Goal: Information Seeking & Learning: Understand process/instructions

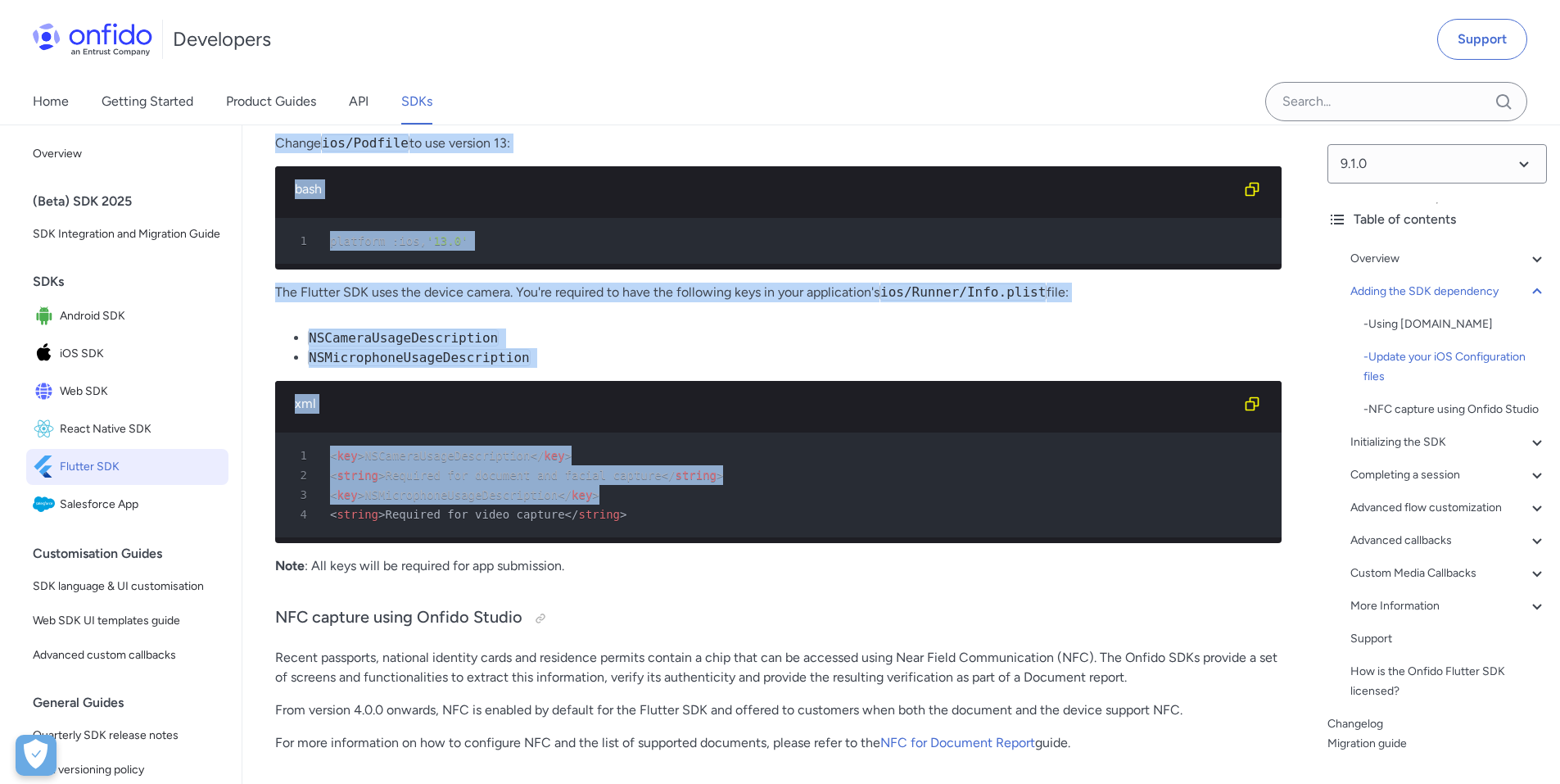
drag, startPoint x: 733, startPoint y: 527, endPoint x: 204, endPoint y: 473, distance: 531.7
click at [204, 473] on link "Flutter SDK" at bounding box center [127, 467] width 202 height 36
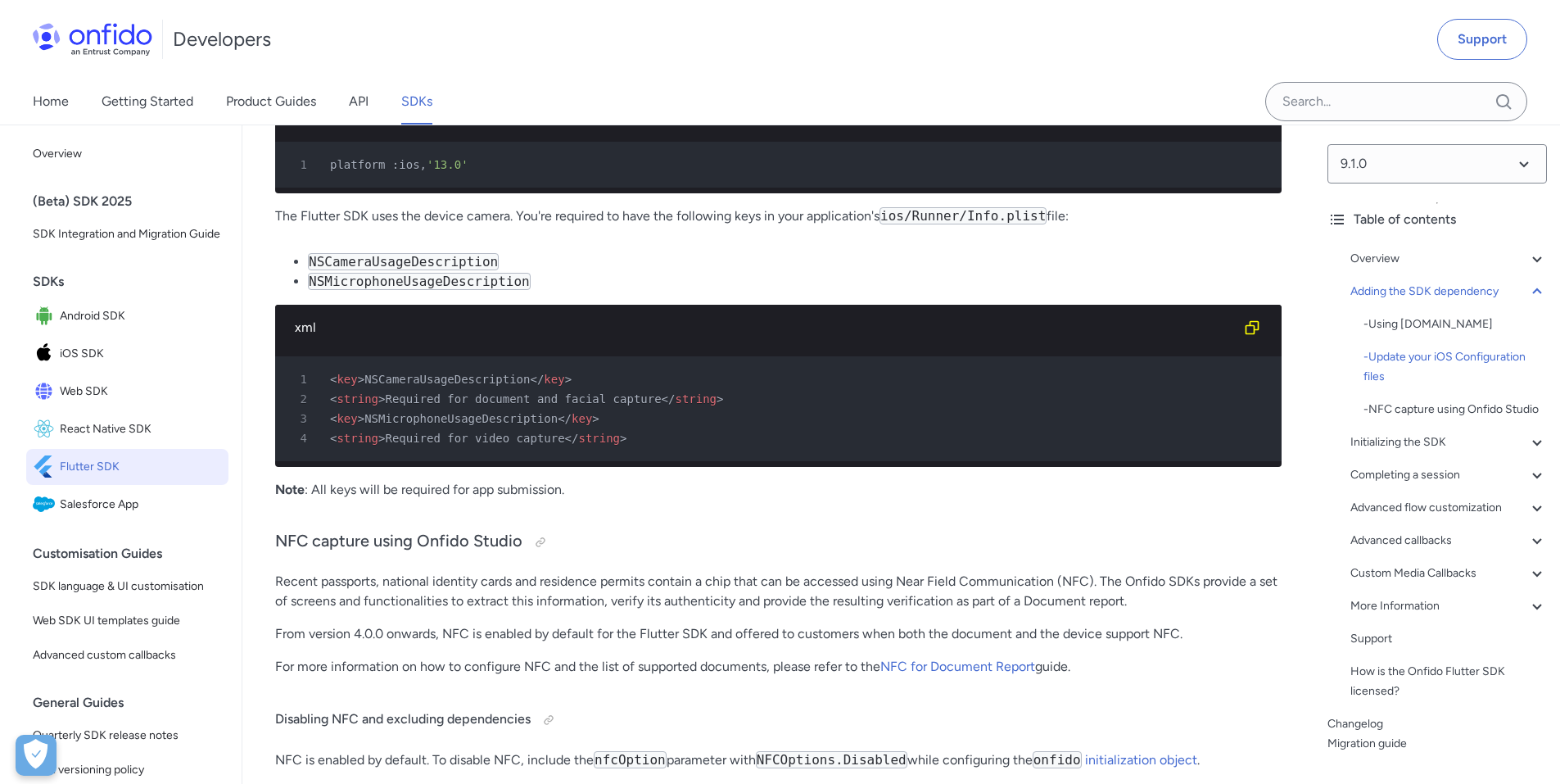
scroll to position [1340, 0]
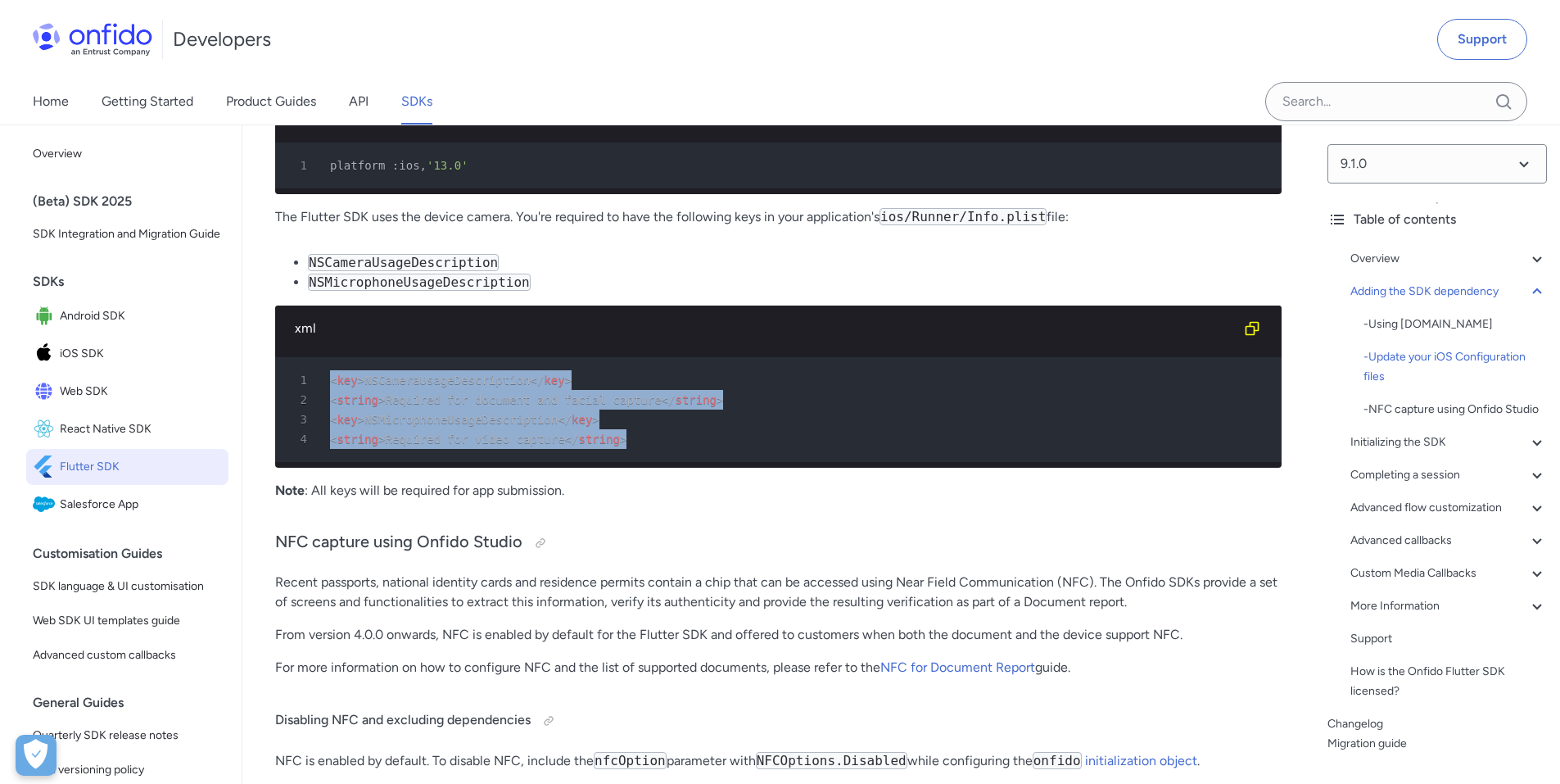
drag, startPoint x: 607, startPoint y: 469, endPoint x: 304, endPoint y: 403, distance: 310.1
click at [304, 403] on pre "1 < key > NSCameraUsageDescription </ key > 2 < string > Required for document …" at bounding box center [778, 409] width 1007 height 105
copy pre "< key > NSCameraUsageDescription </ key > 2 < string > Required for document an…"
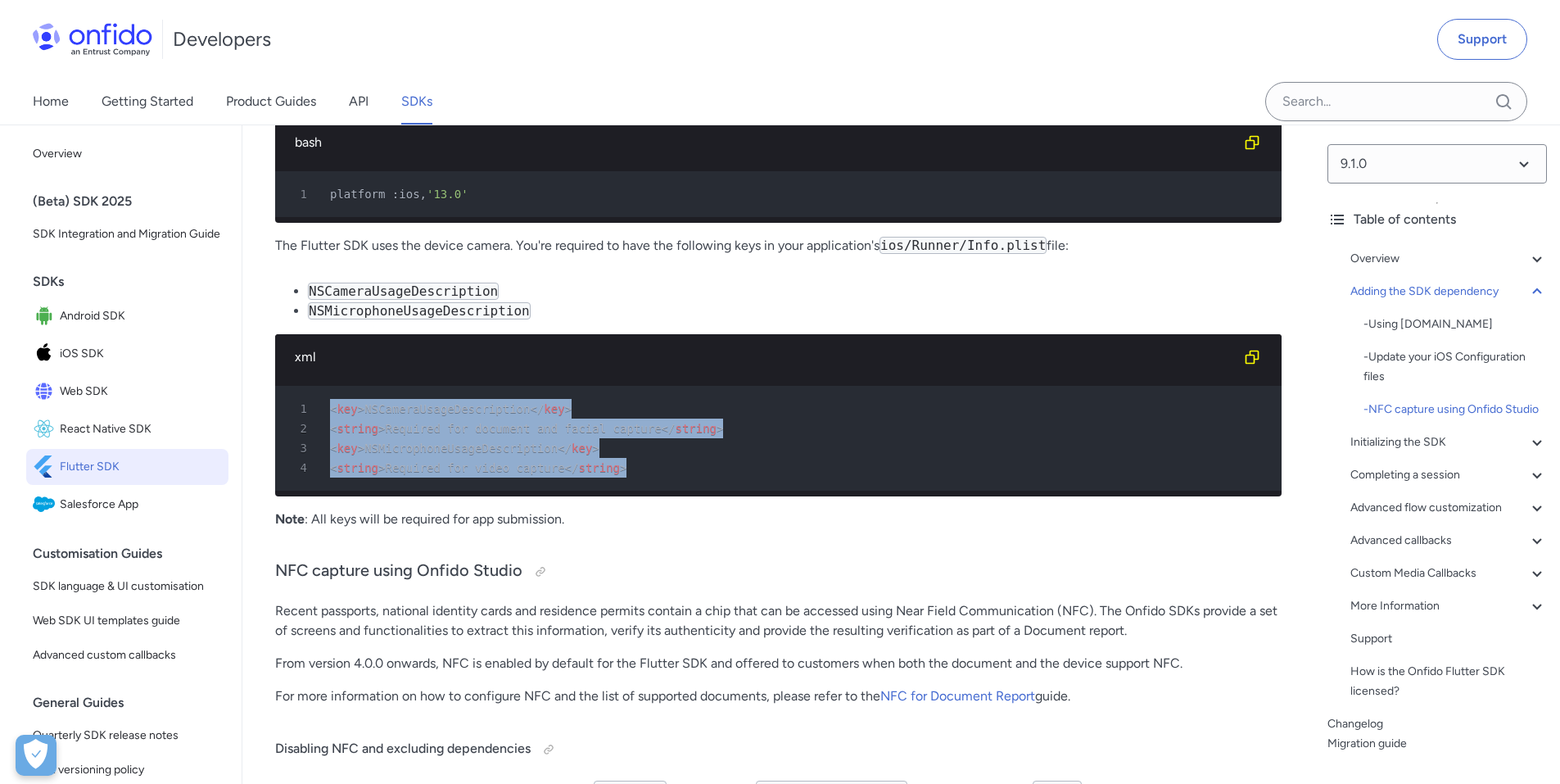
scroll to position [1309, 0]
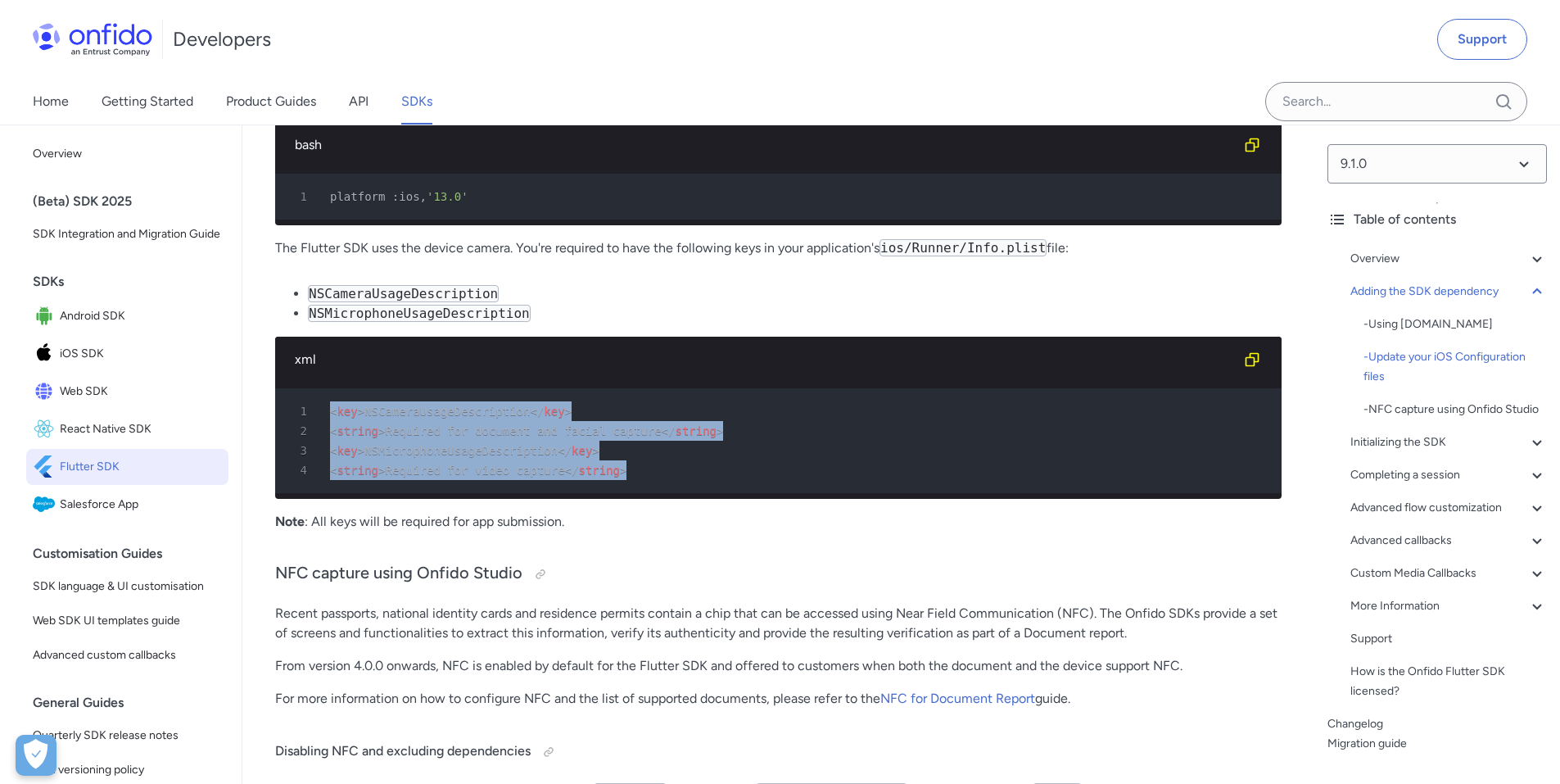
click at [404, 457] on span "NSMicrophoneUsageDescription" at bounding box center [461, 450] width 193 height 13
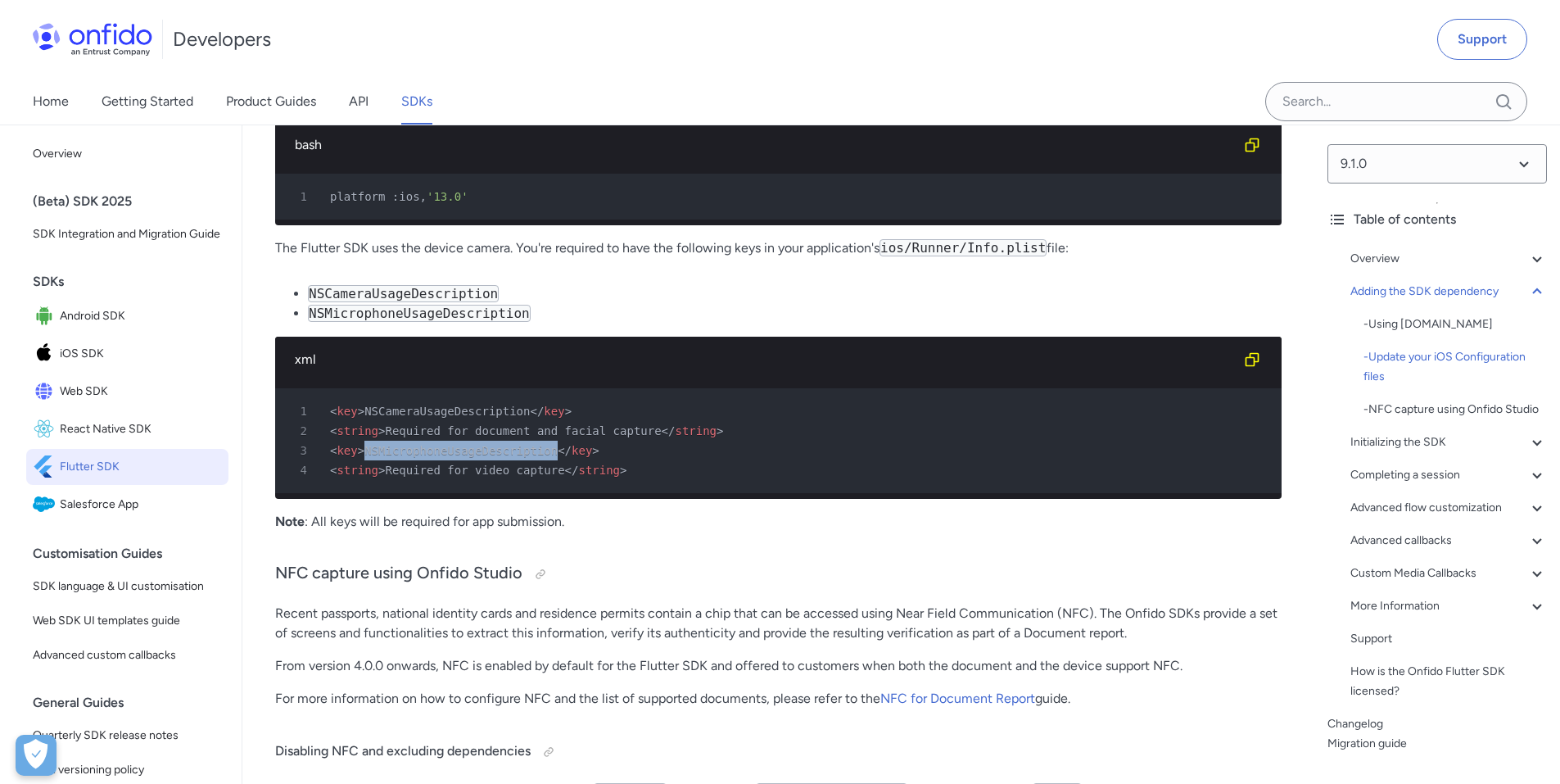
click at [404, 457] on span "NSMicrophoneUsageDescription" at bounding box center [461, 450] width 193 height 13
drag, startPoint x: 652, startPoint y: 485, endPoint x: 612, endPoint y: 497, distance: 41.8
click at [612, 480] on div "4 < string > Required for video capture </ string >" at bounding box center [770, 469] width 977 height 19
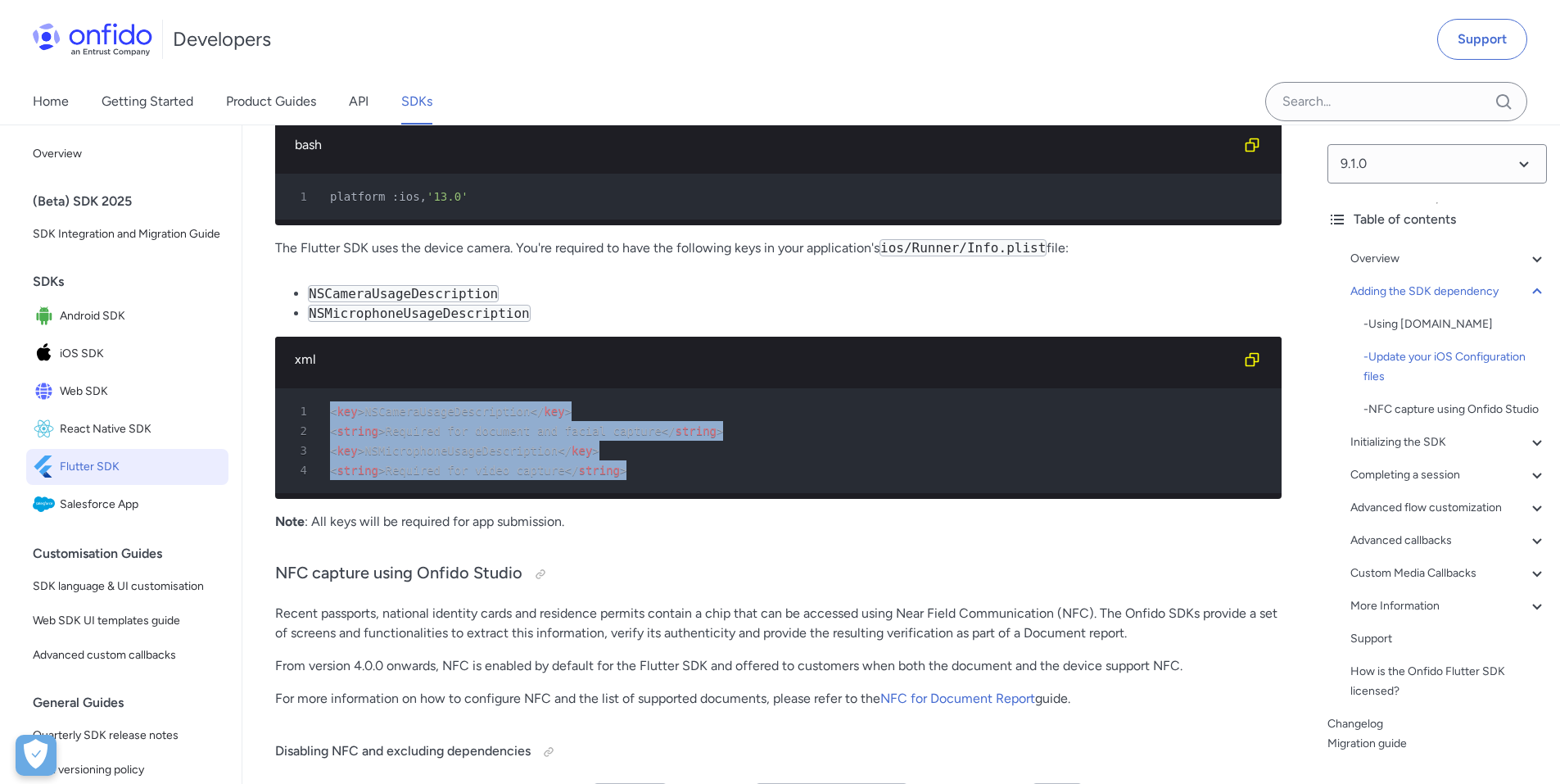
drag, startPoint x: 612, startPoint y: 497, endPoint x: 285, endPoint y: 440, distance: 331.9
click at [285, 440] on pre "1 < key > NSCameraUsageDescription </ key > 2 < string > Required for document …" at bounding box center [778, 441] width 1007 height 105
copy pre "< key > NSCameraUsageDescription </ key > 2 < string > Required for document an…"
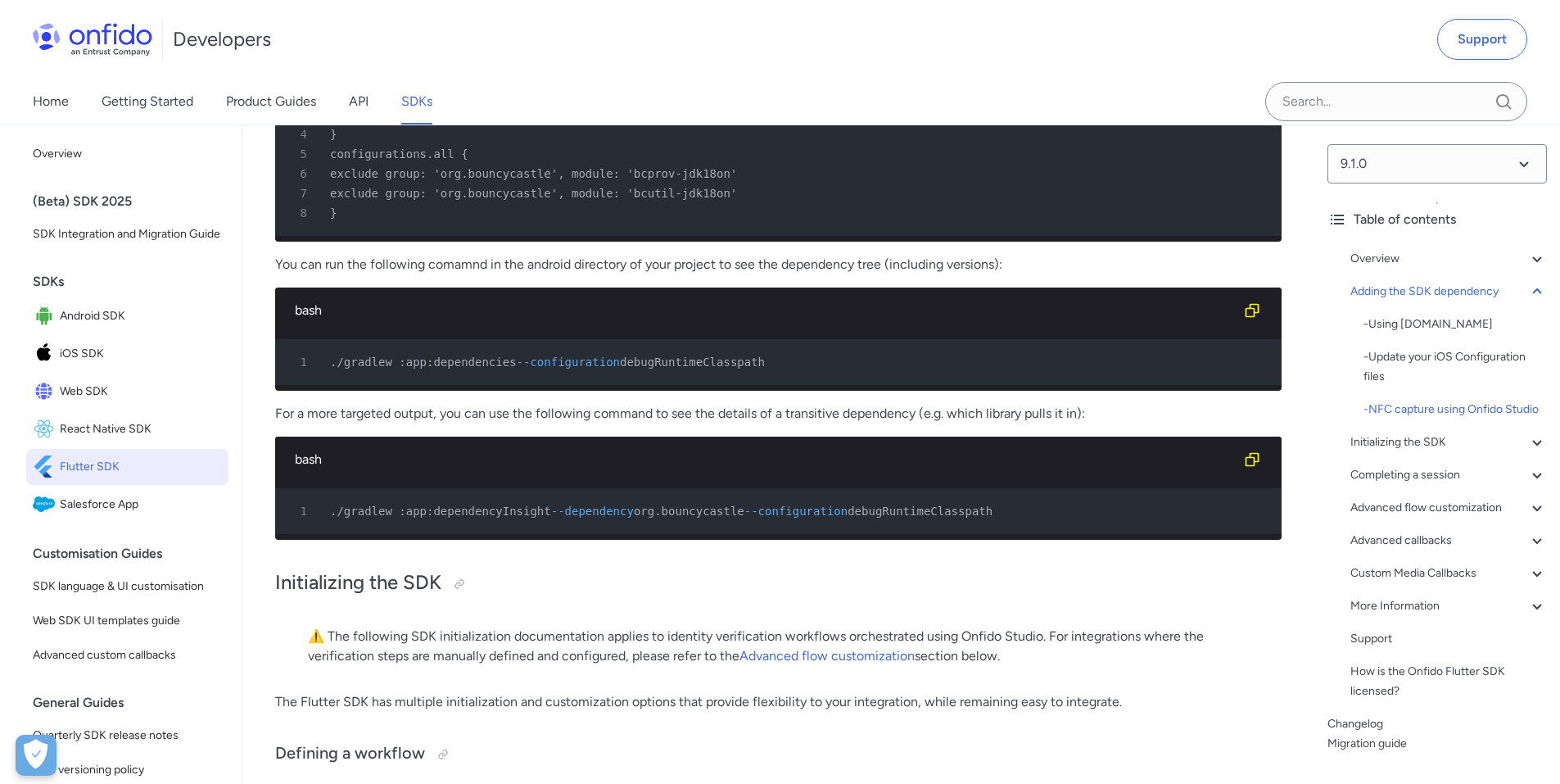
scroll to position [2456, 0]
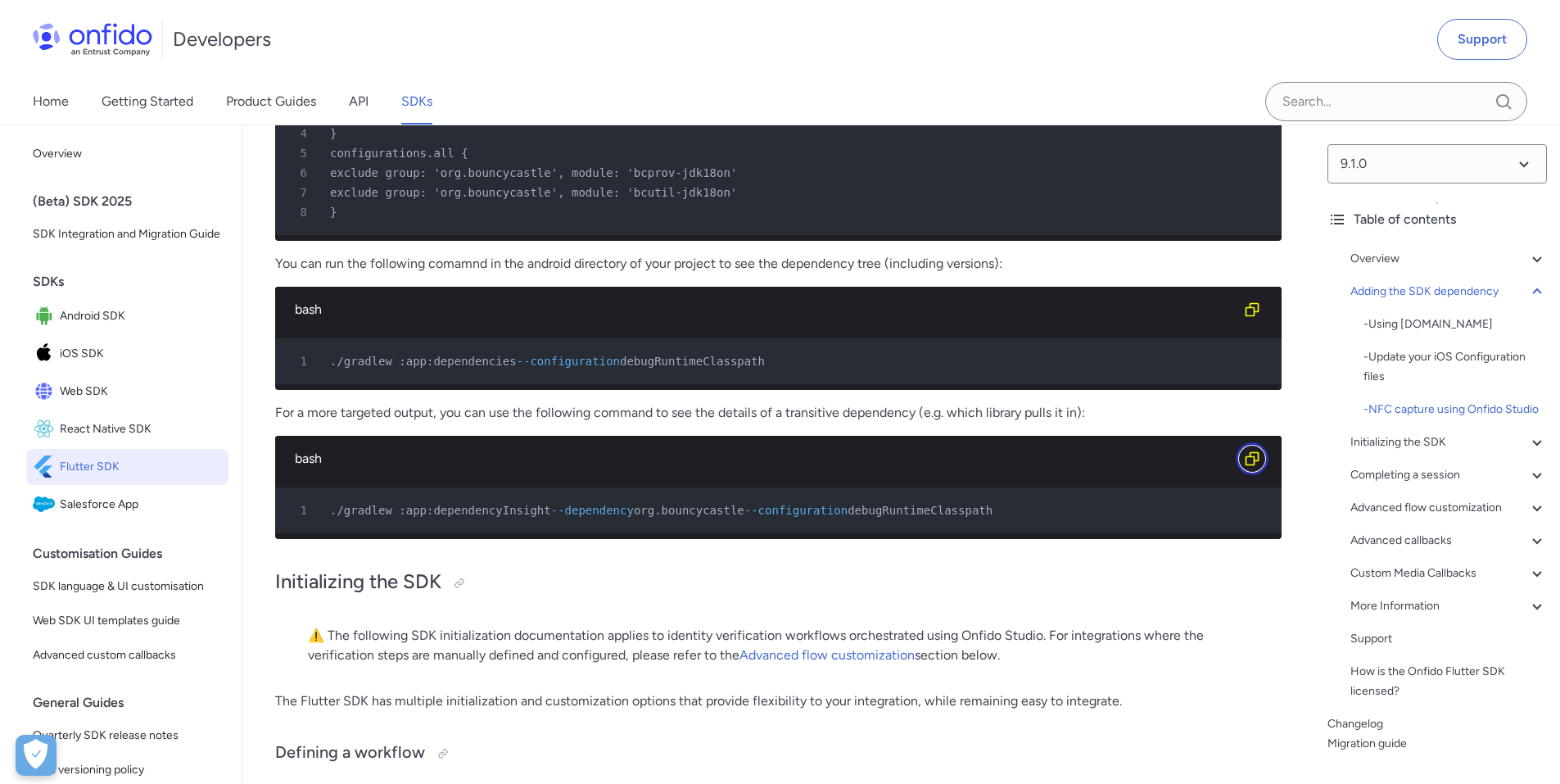
click at [1257, 467] on icon "Copy code snippet button" at bounding box center [1252, 458] width 16 height 16
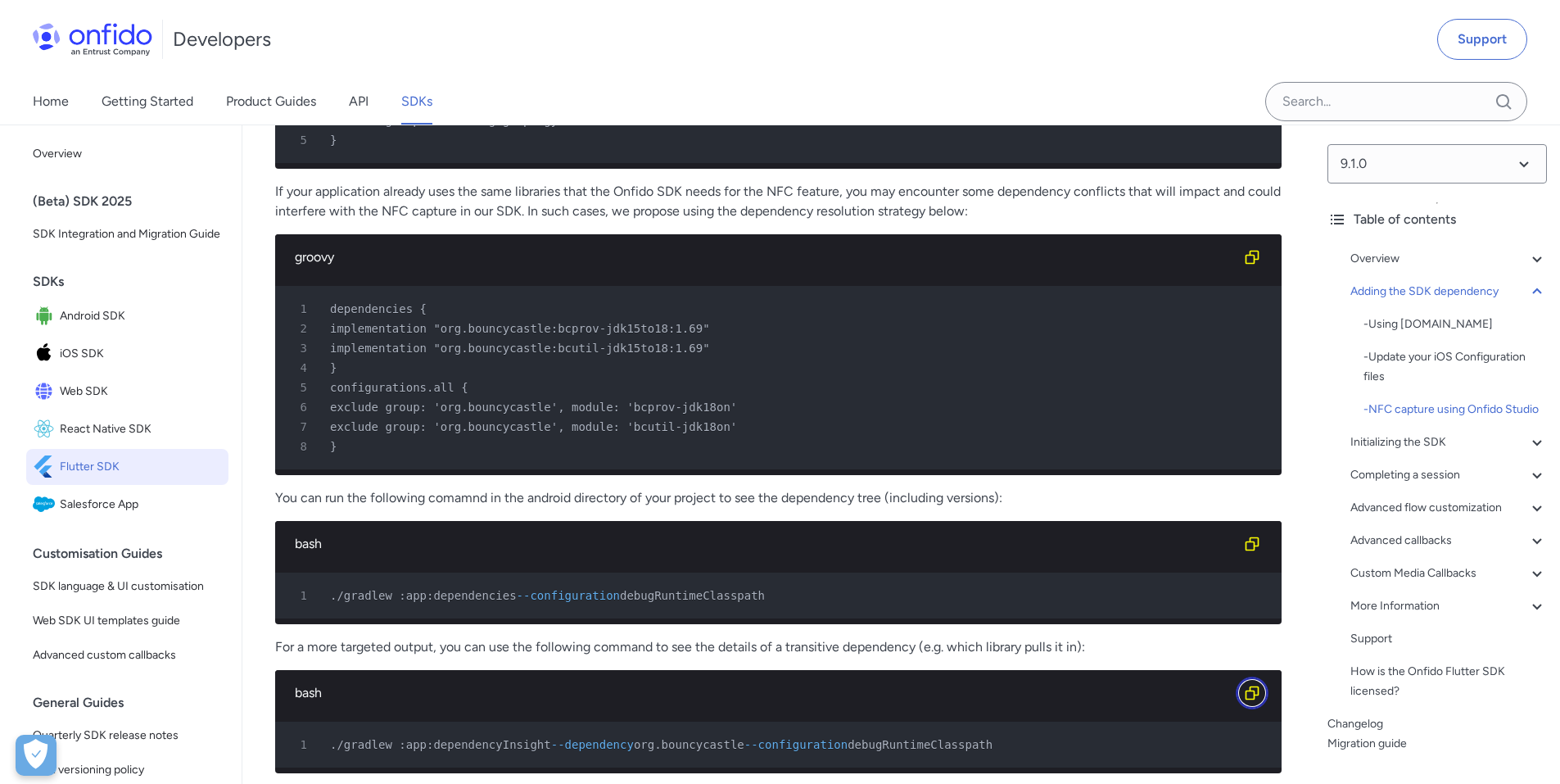
scroll to position [2198, 0]
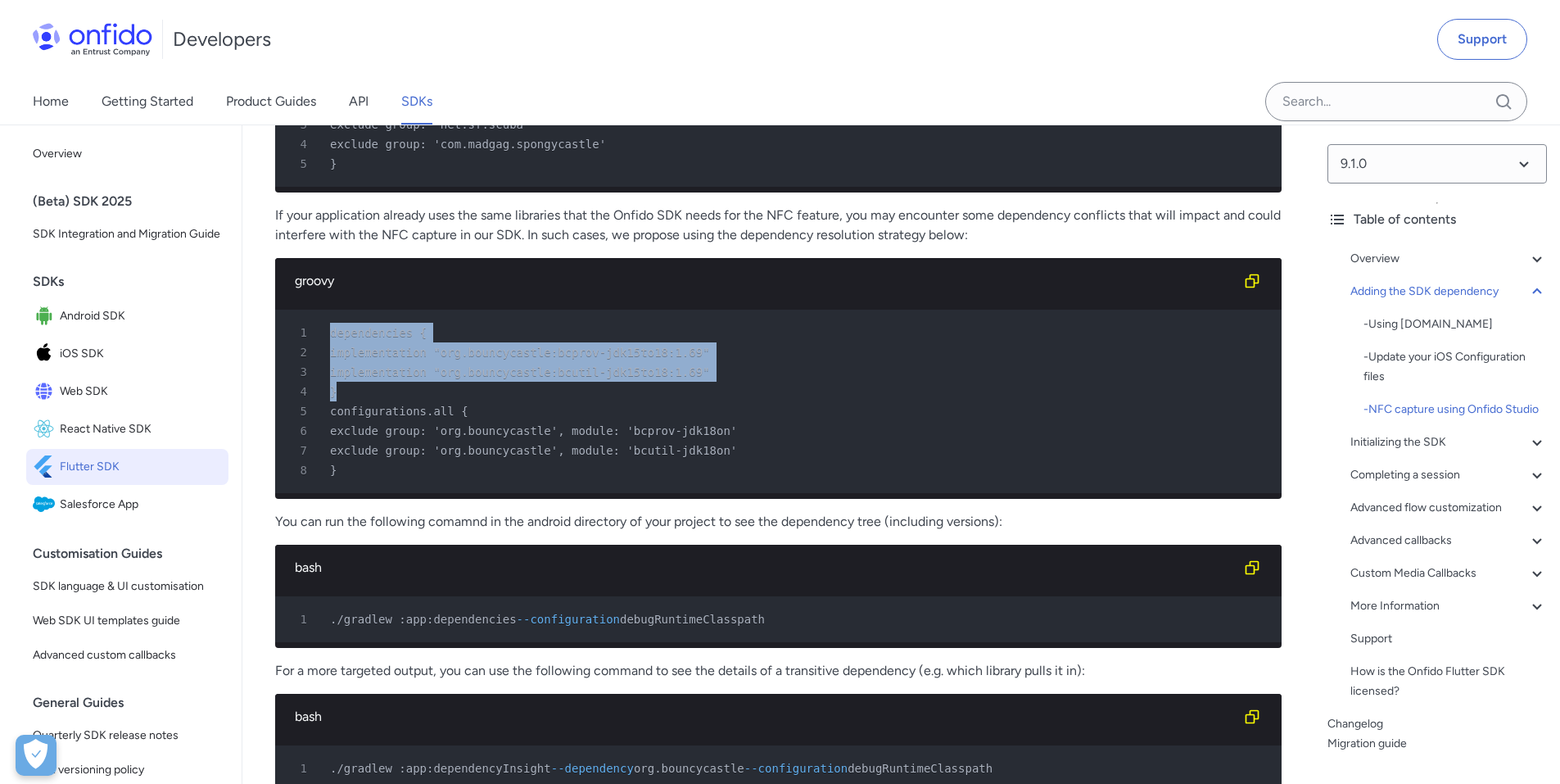
drag, startPoint x: 341, startPoint y: 432, endPoint x: 293, endPoint y: 376, distance: 73.8
click at [293, 376] on pre "1 dependencies { 2 implementation "org.bouncycastle:bcprov-jdk15to18:1.69" 3 im…" at bounding box center [778, 401] width 1007 height 184
copy pre "dependencies { 2 implementation "org.bouncycastle:bcprov-jdk15to18:1.69" 3 impl…"
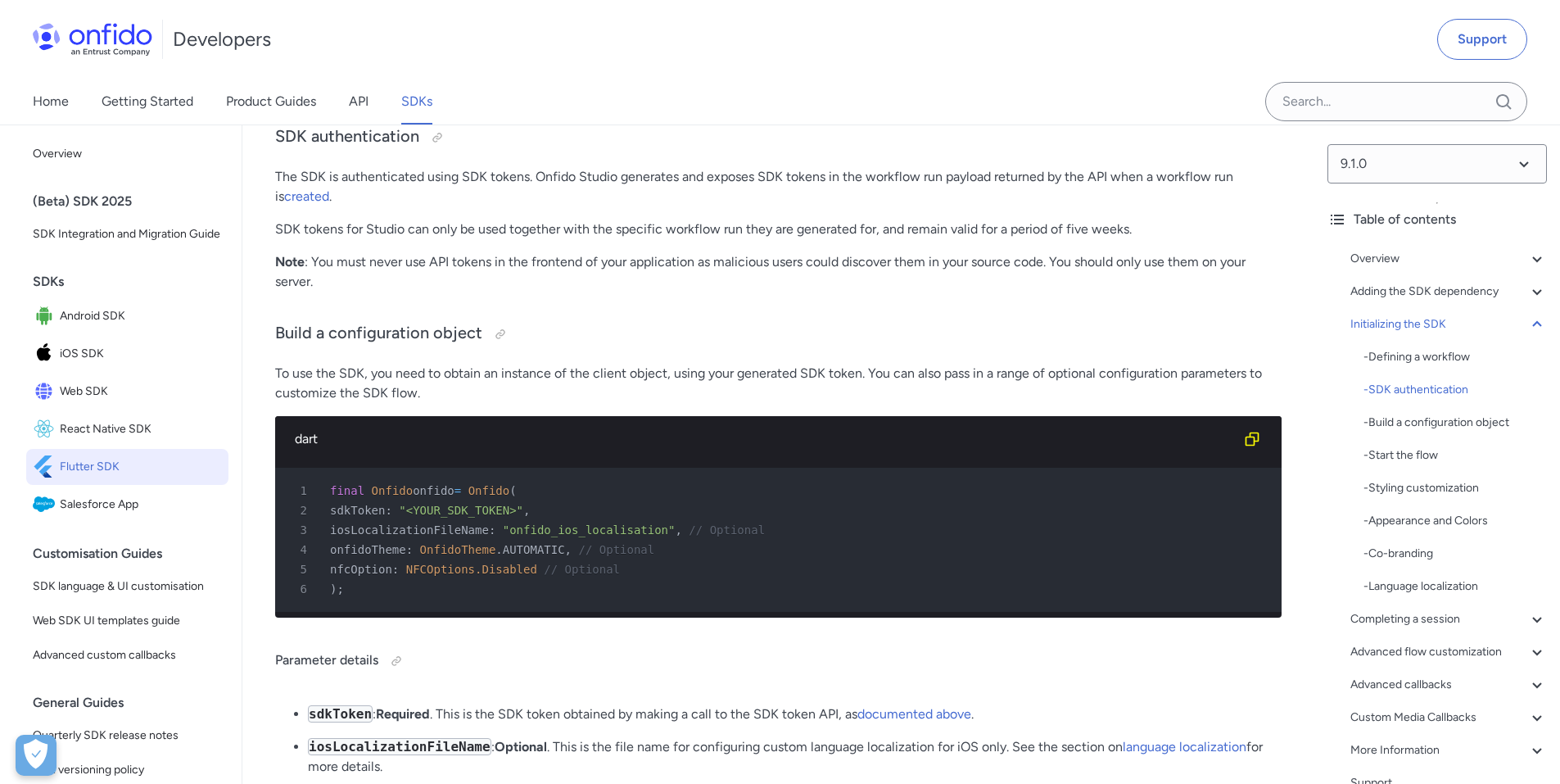
scroll to position [3629, 0]
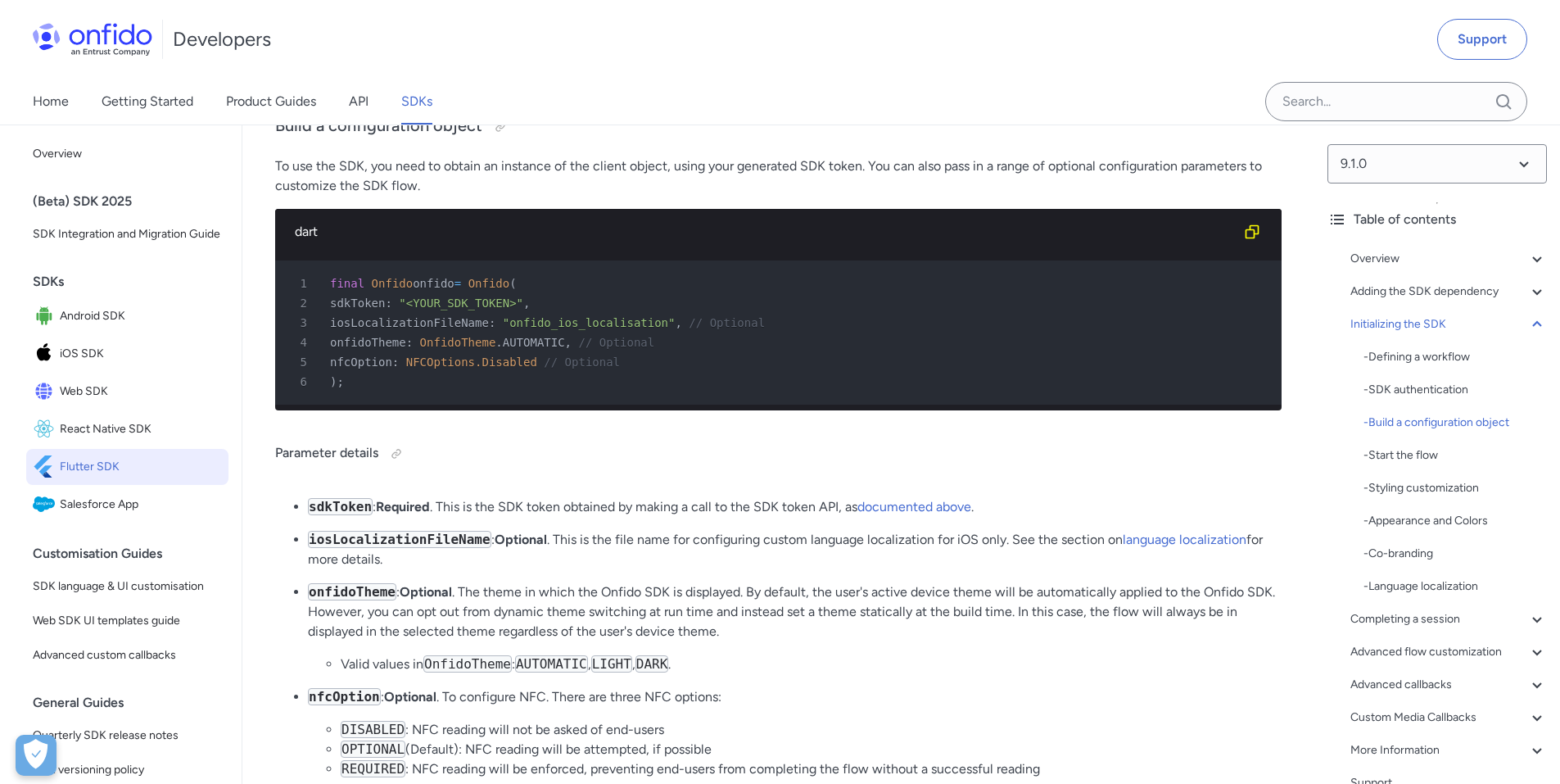
click at [483, 290] on span "Onfido" at bounding box center [489, 282] width 41 height 13
copy span "Onfido"
click at [371, 348] on span "onfidoTheme" at bounding box center [368, 342] width 76 height 13
drag, startPoint x: 371, startPoint y: 425, endPoint x: 504, endPoint y: 427, distance: 133.0
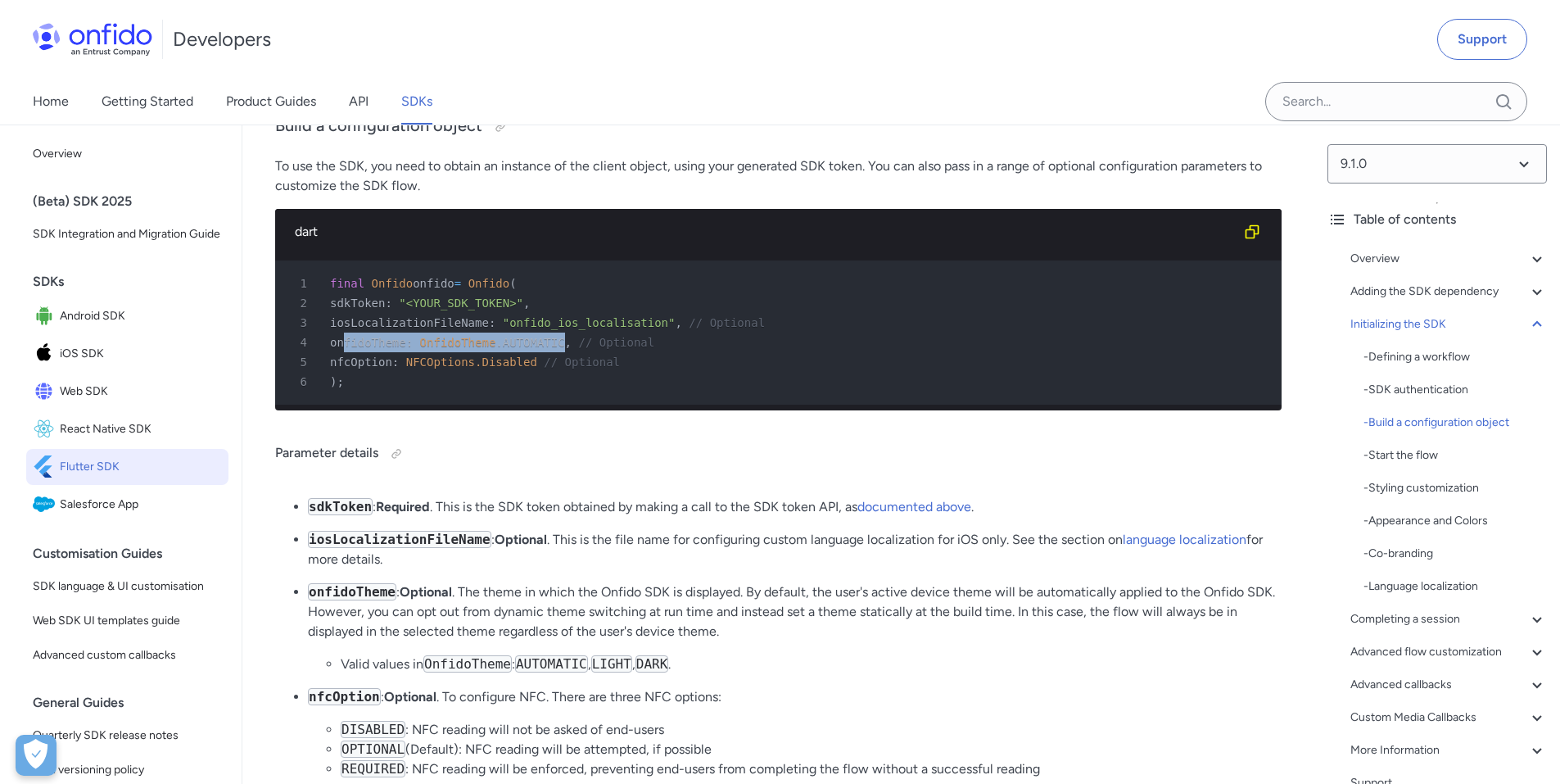
click at [504, 352] on div "4 onfidoTheme : OnfidoTheme . AUTOMATIC , // Optional" at bounding box center [770, 342] width 977 height 19
copy div "onfidoTheme : OnfidoTheme . AUTOMATIC"
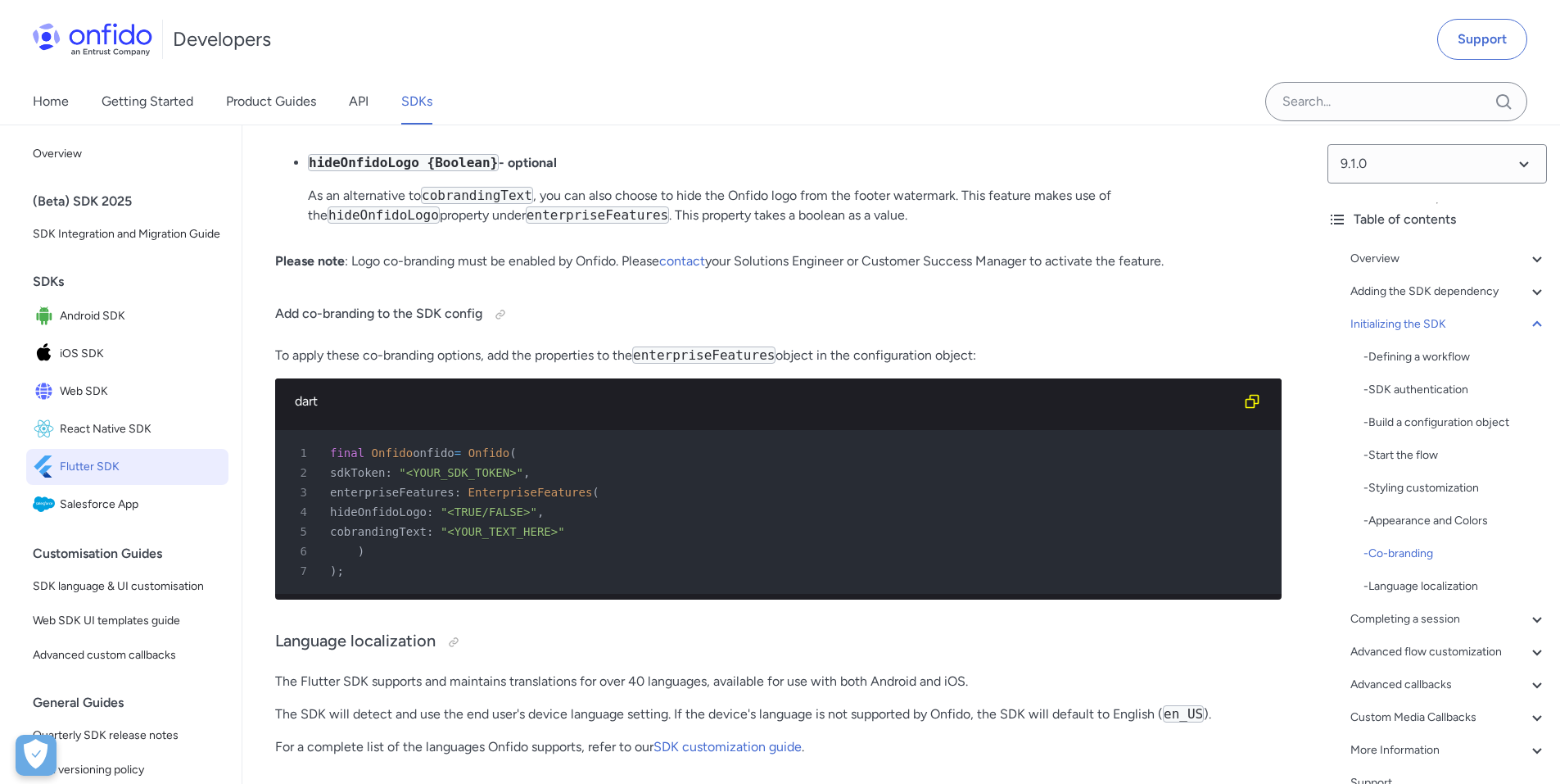
scroll to position [5858, 0]
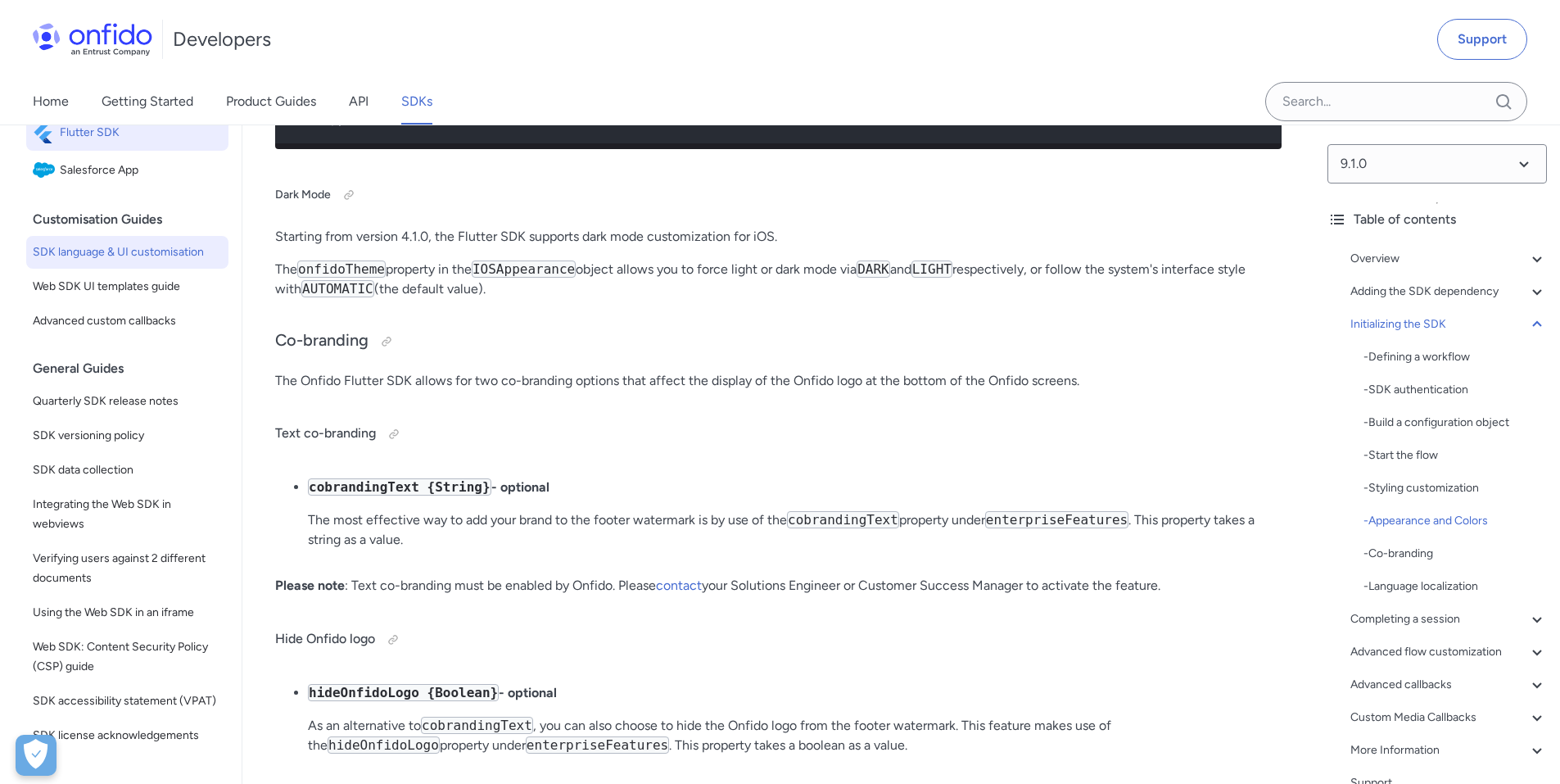
scroll to position [422, 0]
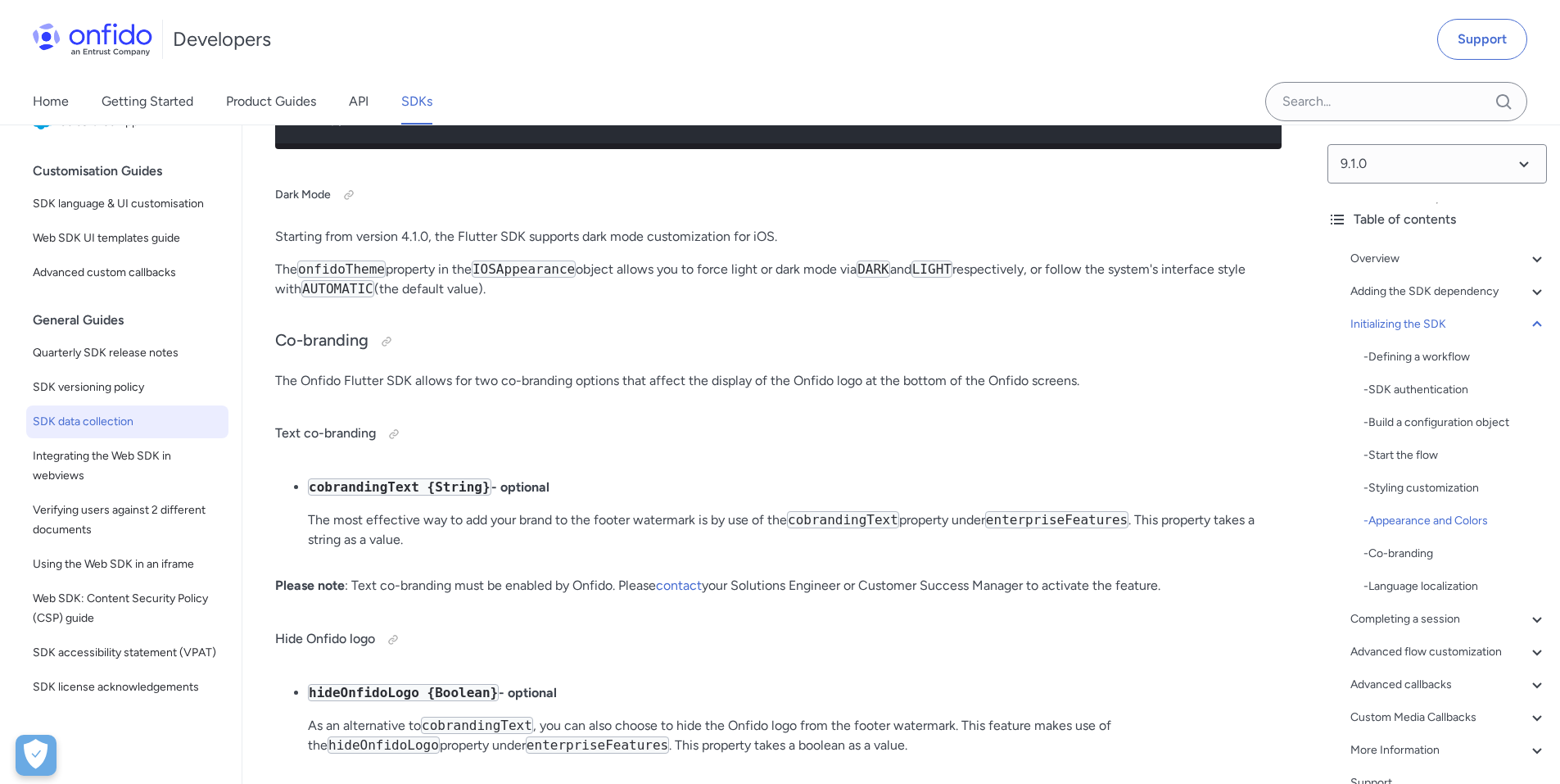
click at [90, 412] on span "SDK data collection" at bounding box center [128, 421] width 190 height 19
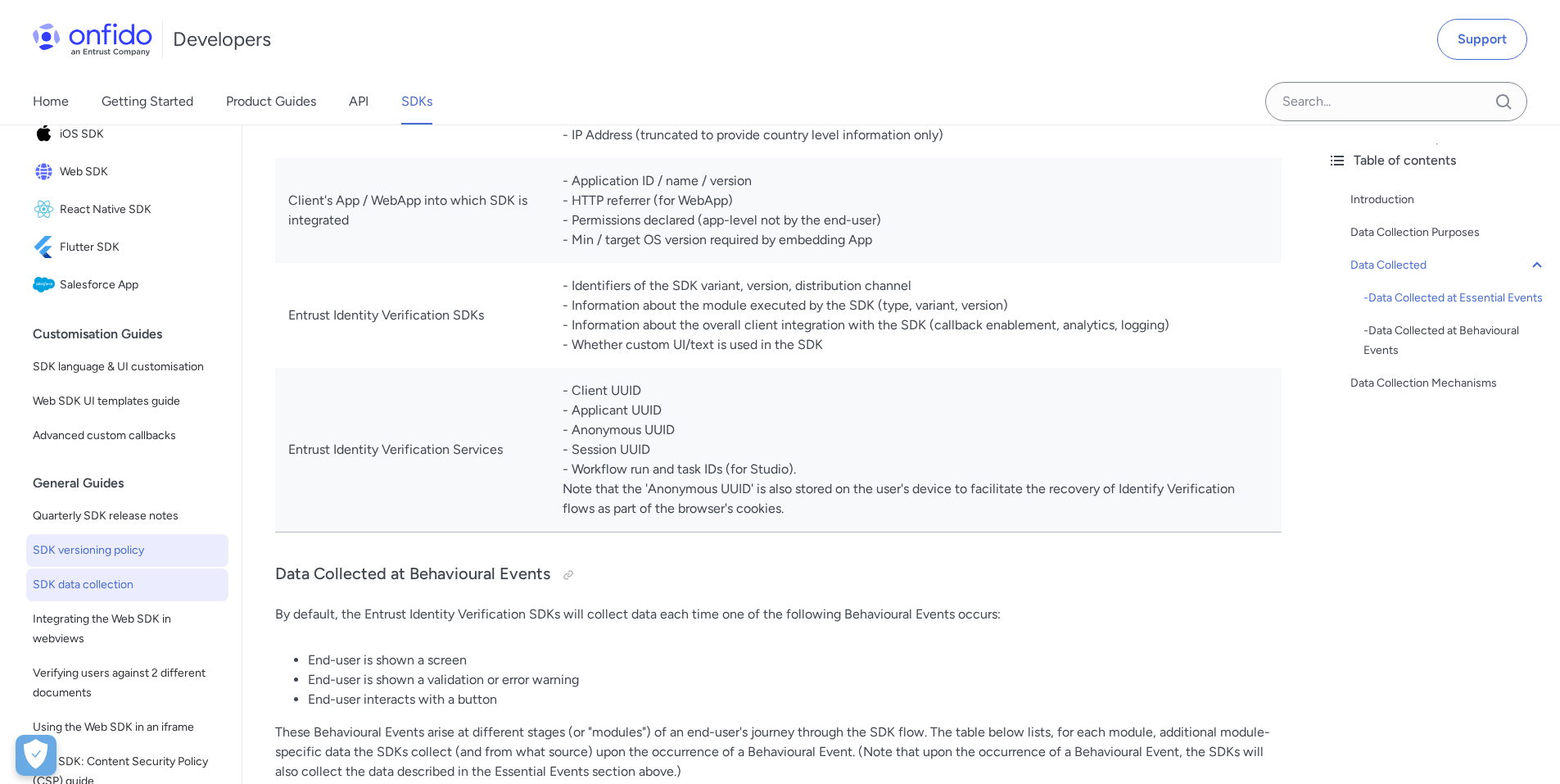
scroll to position [176, 0]
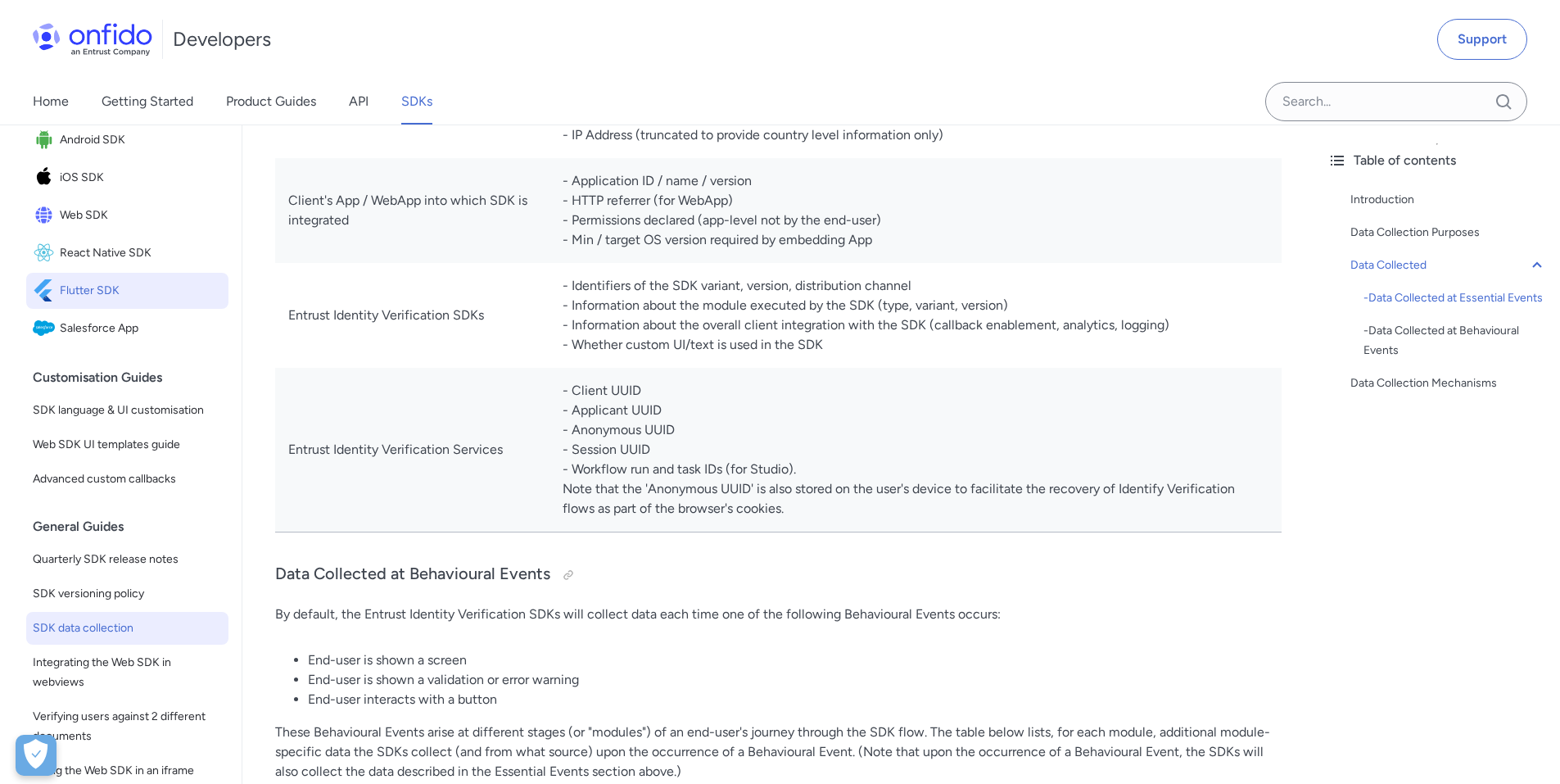
click at [131, 302] on span "Flutter SDK" at bounding box center [141, 290] width 162 height 23
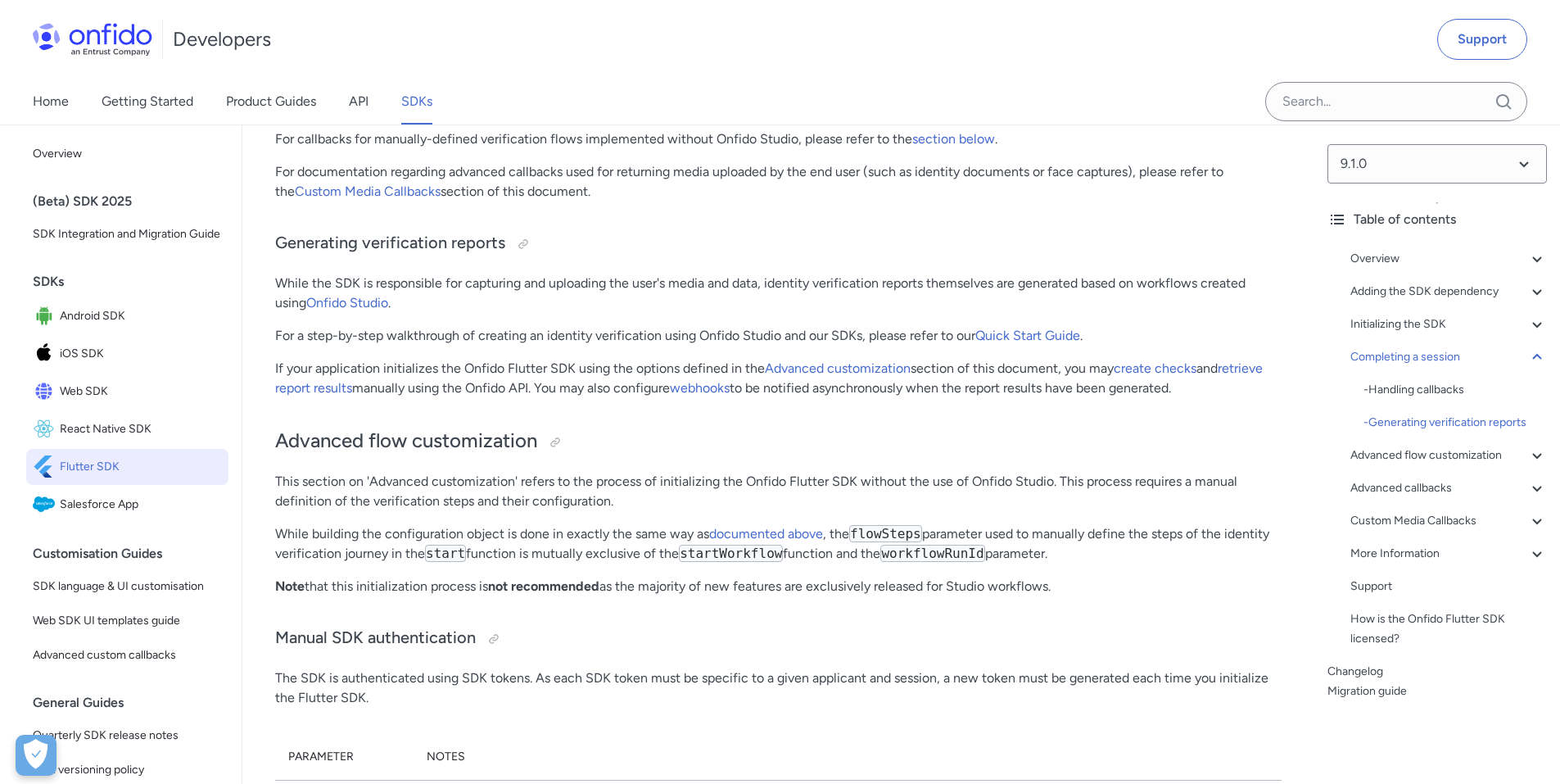
scroll to position [7124, 0]
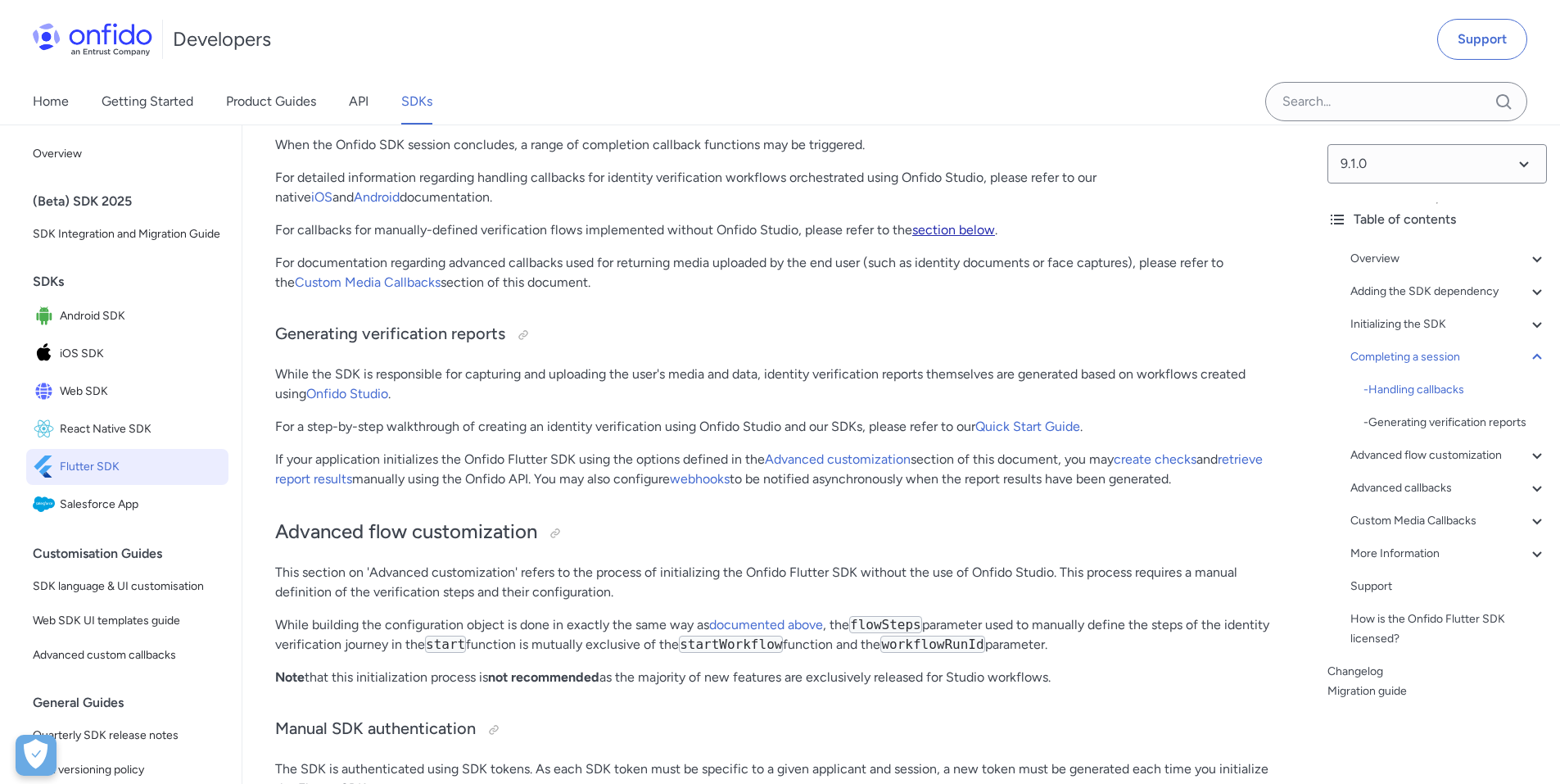
click at [922, 238] on link "section below" at bounding box center [954, 229] width 83 height 15
click at [377, 290] on link "Custom Media Callbacks" at bounding box center [368, 282] width 146 height 15
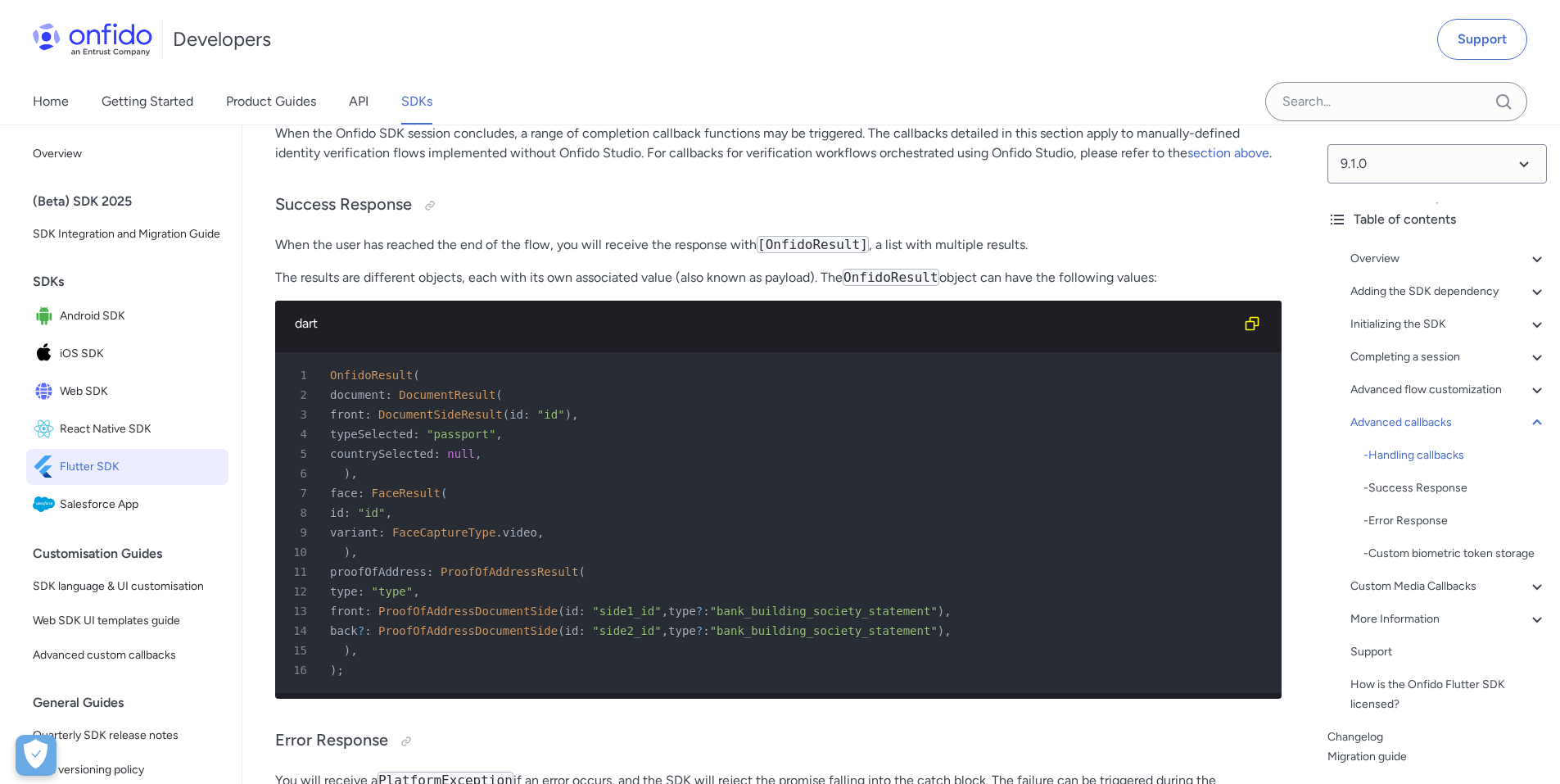
scroll to position [9344, 0]
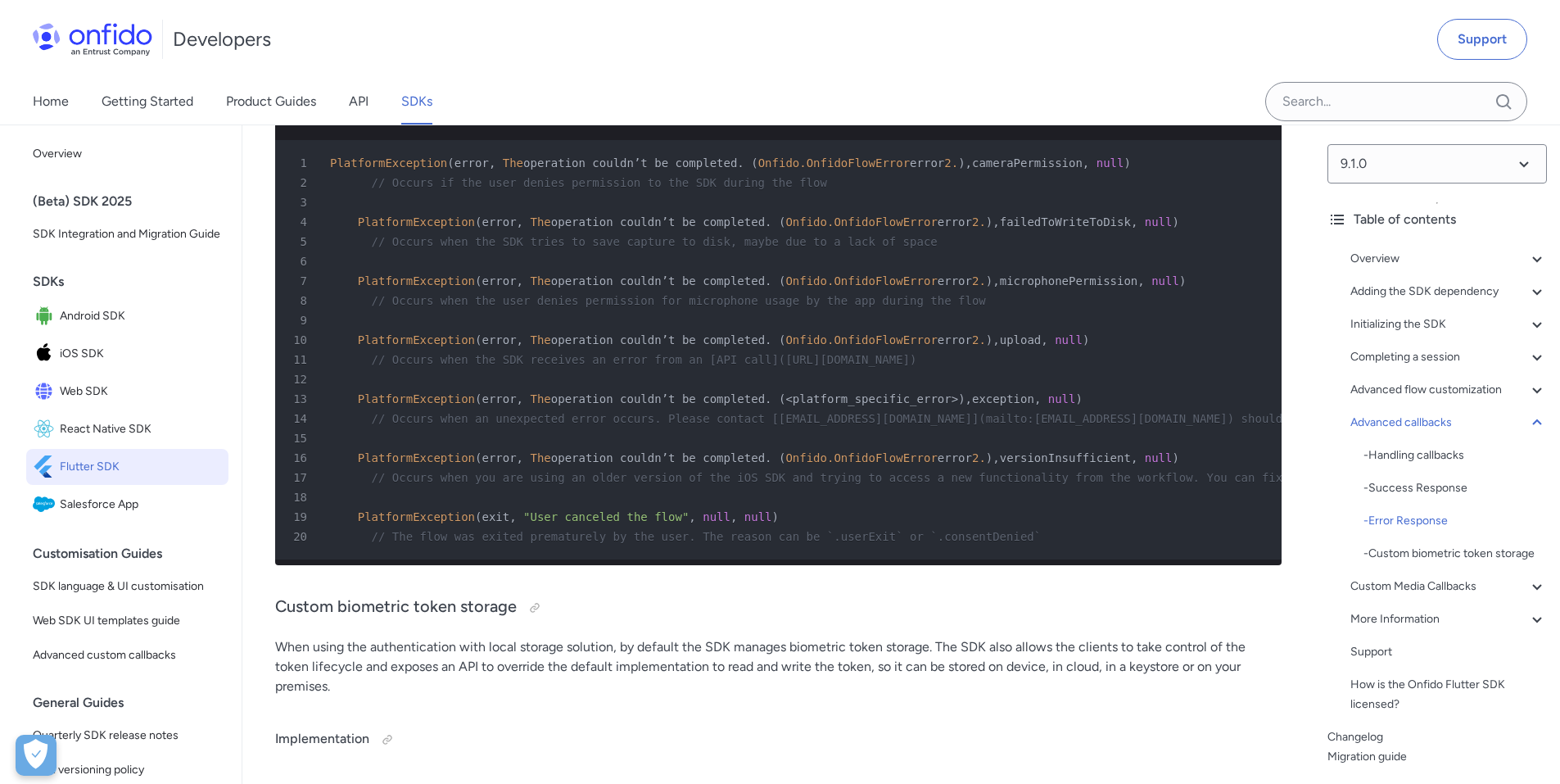
scroll to position [10436, 0]
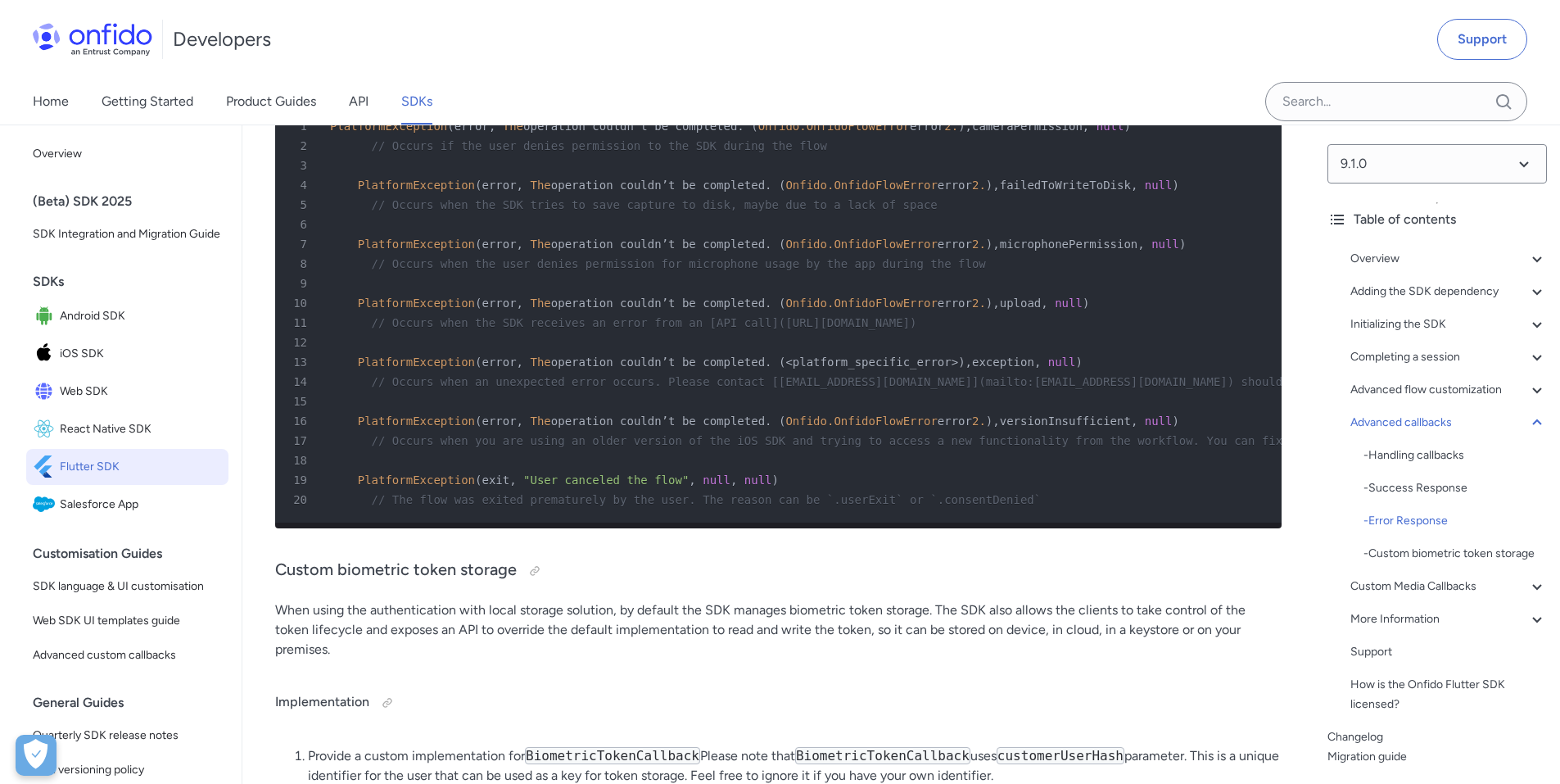
click at [785, 310] on span "Onfido.OnfidoFlowError" at bounding box center [860, 302] width 151 height 13
drag, startPoint x: 768, startPoint y: 475, endPoint x: 938, endPoint y: 466, distance: 170.2
click at [938, 313] on div "10 PlatformException ( error , The operation couldn’t be completed . ( Onfido.O…" at bounding box center [770, 303] width 977 height 19
copy div "Onfido.OnfidoFlowError error 2"
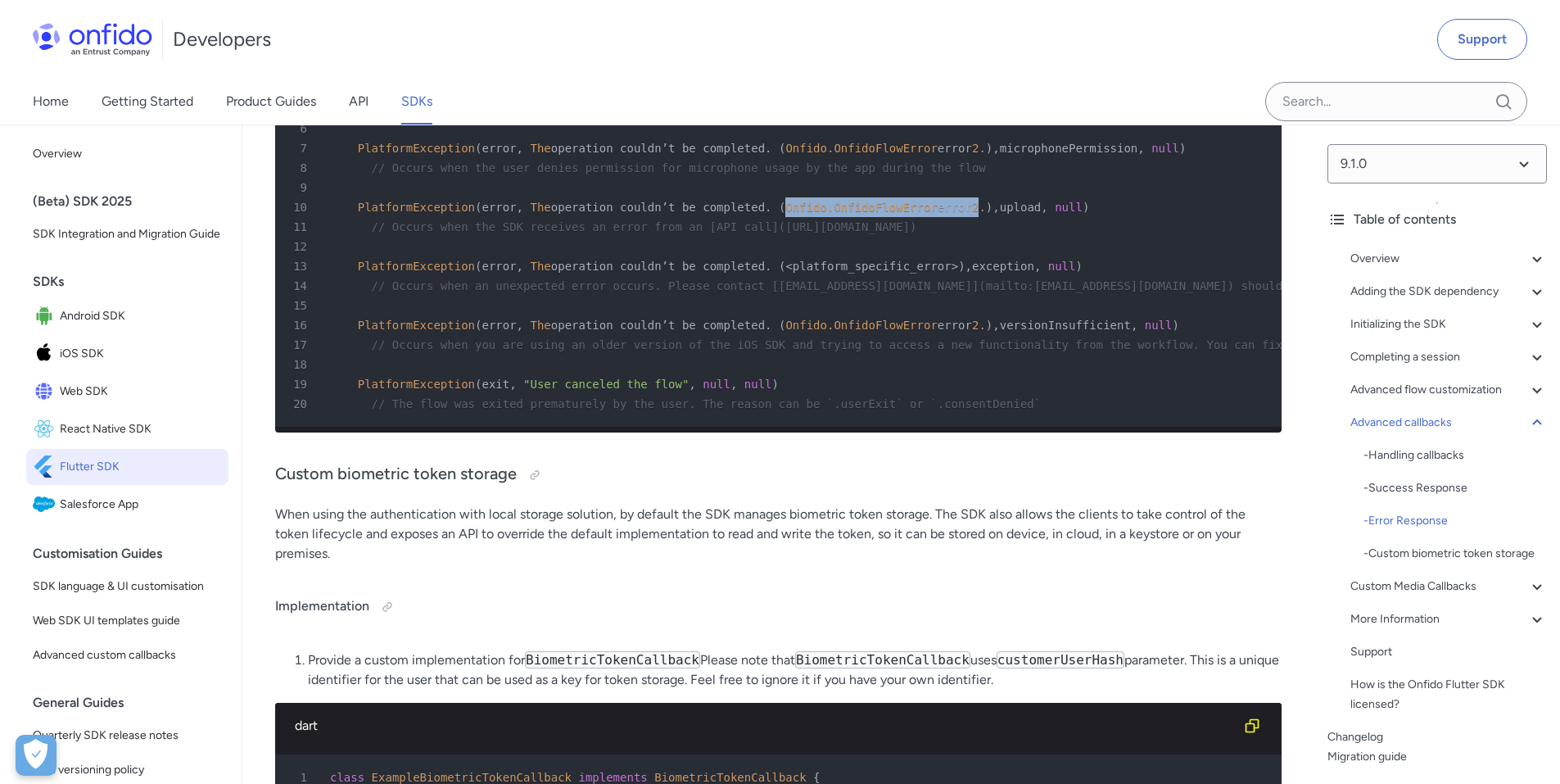
scroll to position [10518, 0]
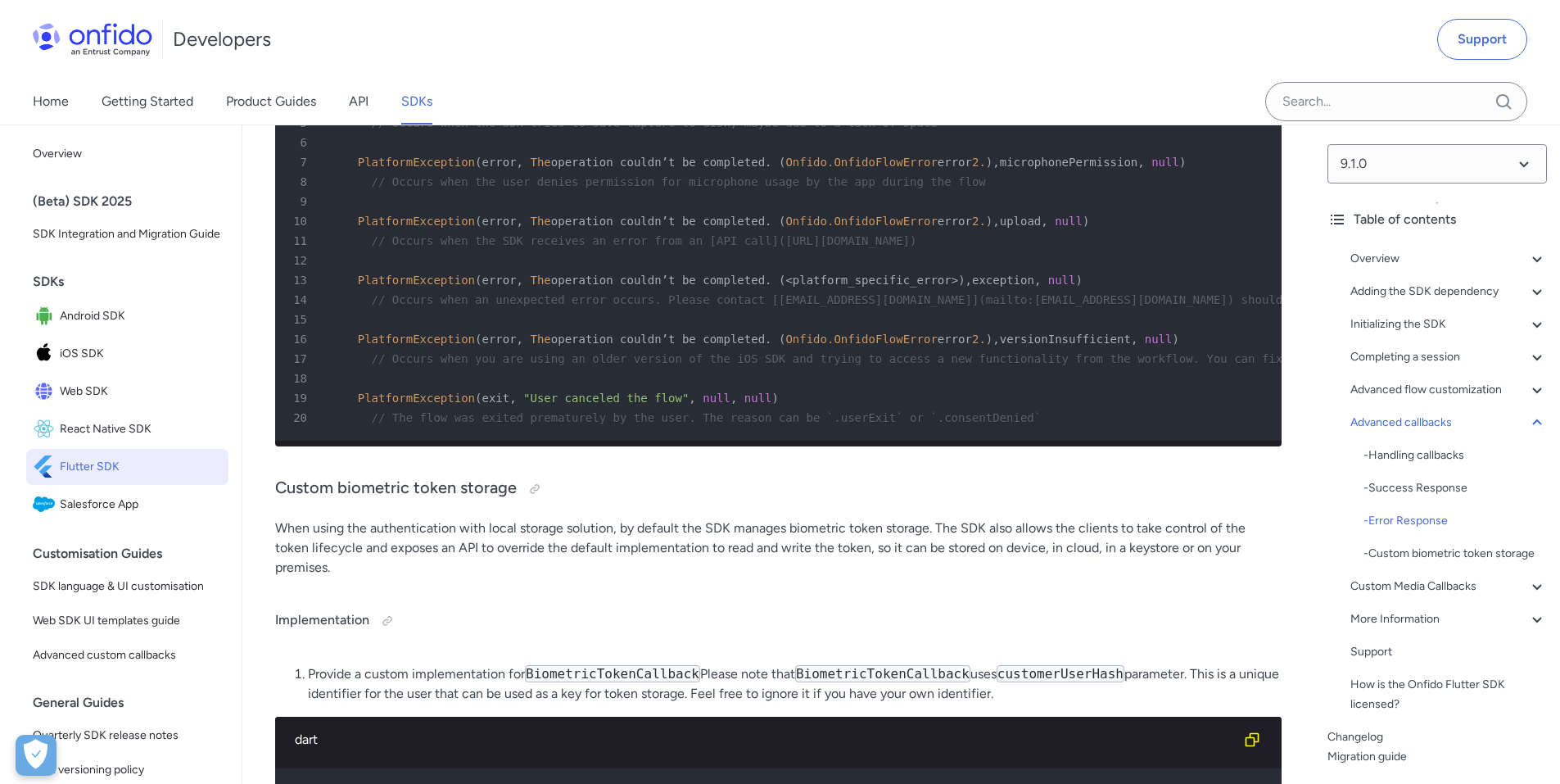
click at [623, 189] on span "// Occurs when the user denies permission for microphone usage by the app durin…" at bounding box center [679, 181] width 614 height 13
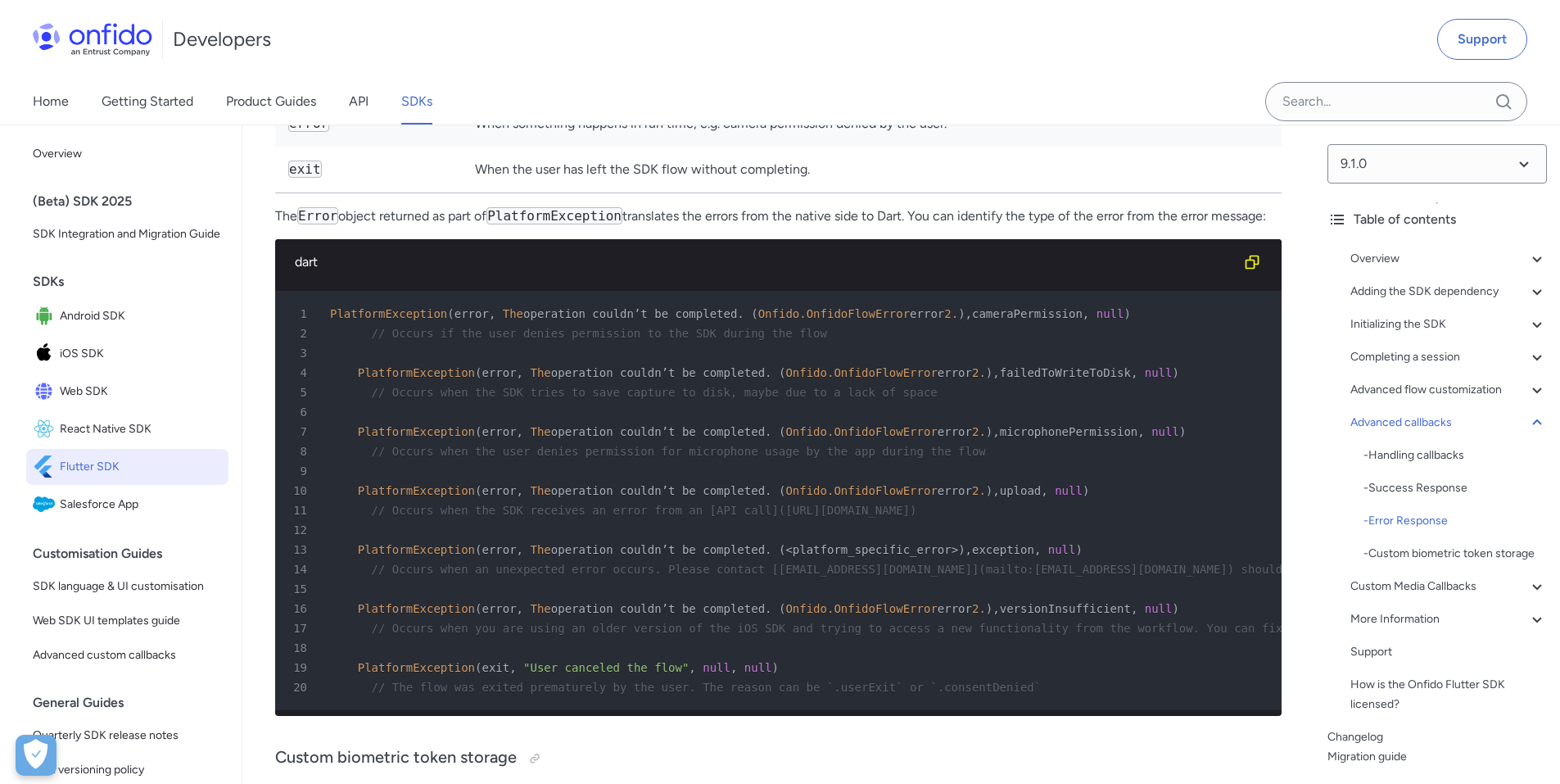
scroll to position [10239, 0]
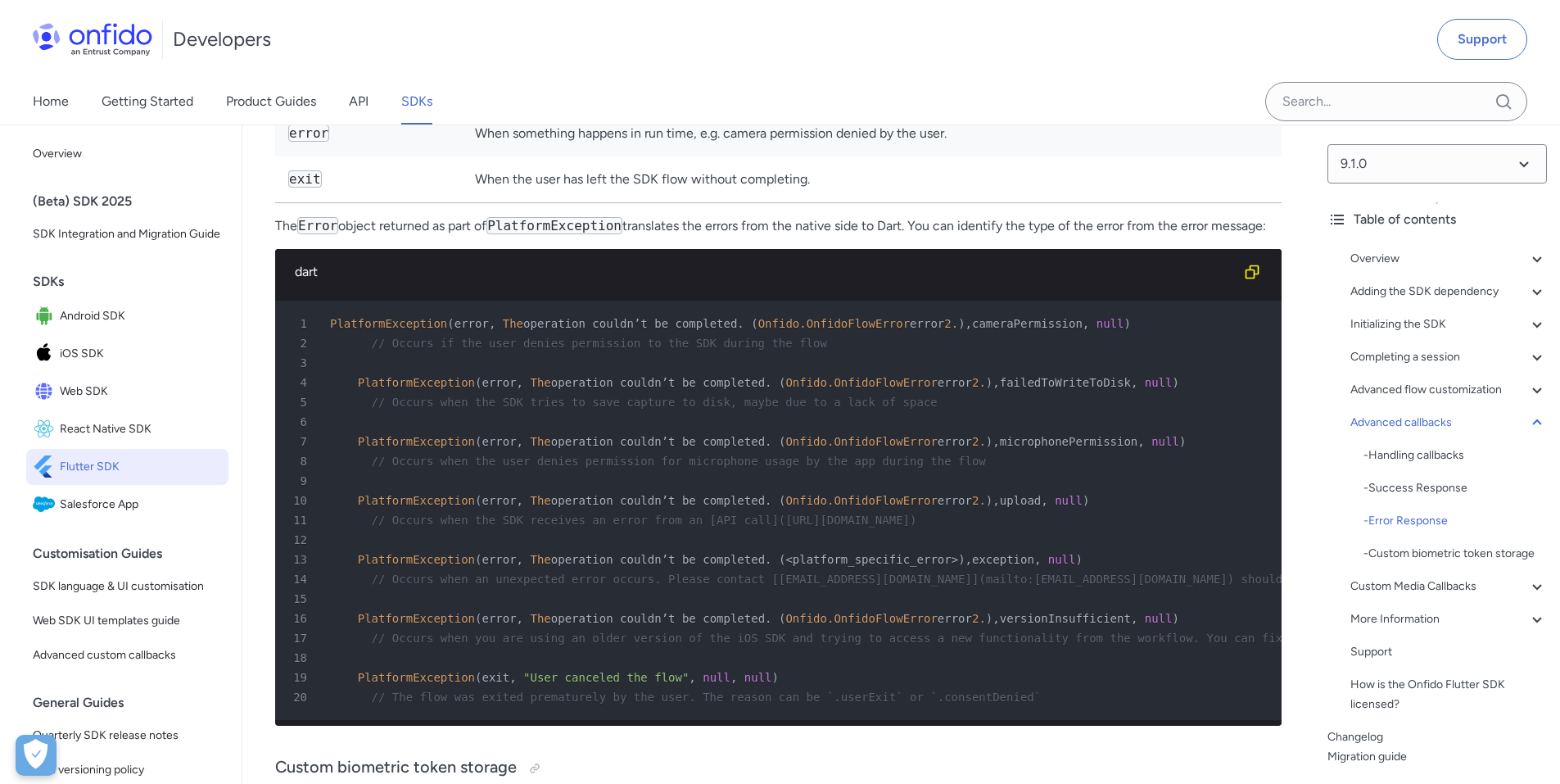
click at [335, 96] on code "configuration" at bounding box center [340, 87] width 104 height 17
copy code "configuration"
click at [305, 188] on code "exit" at bounding box center [305, 178] width 34 height 17
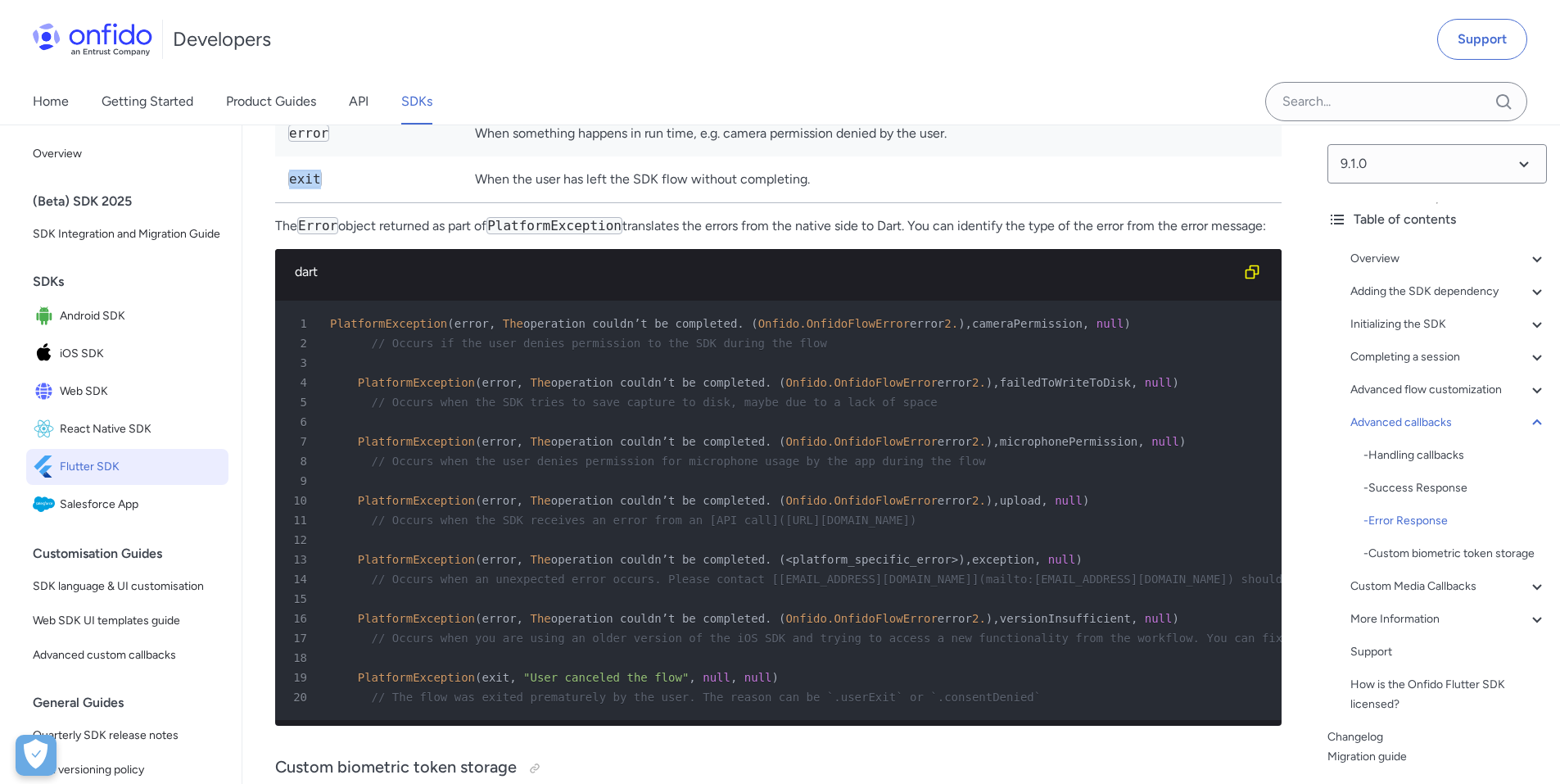
copy code "exit"
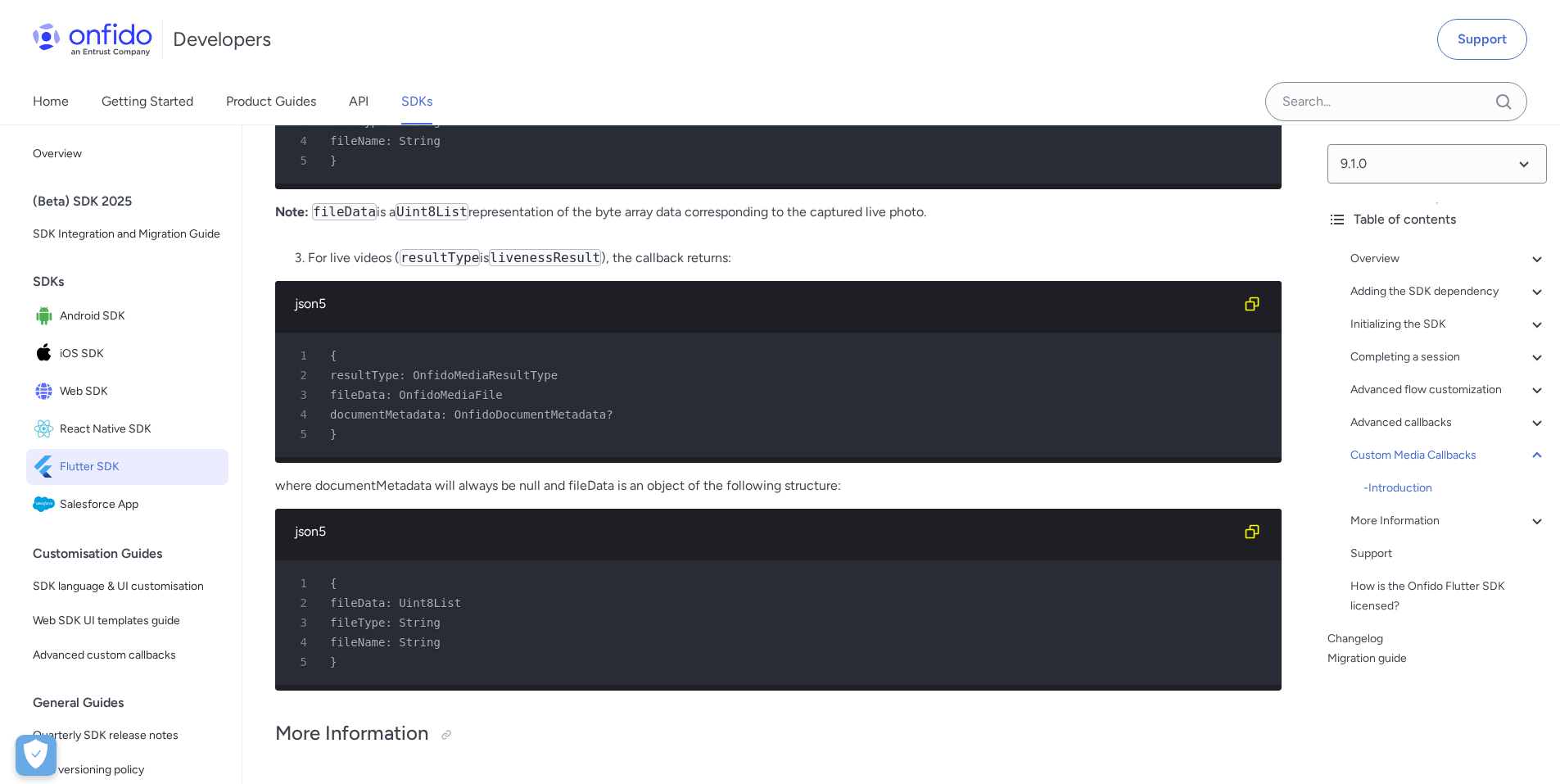
scroll to position [13714, 0]
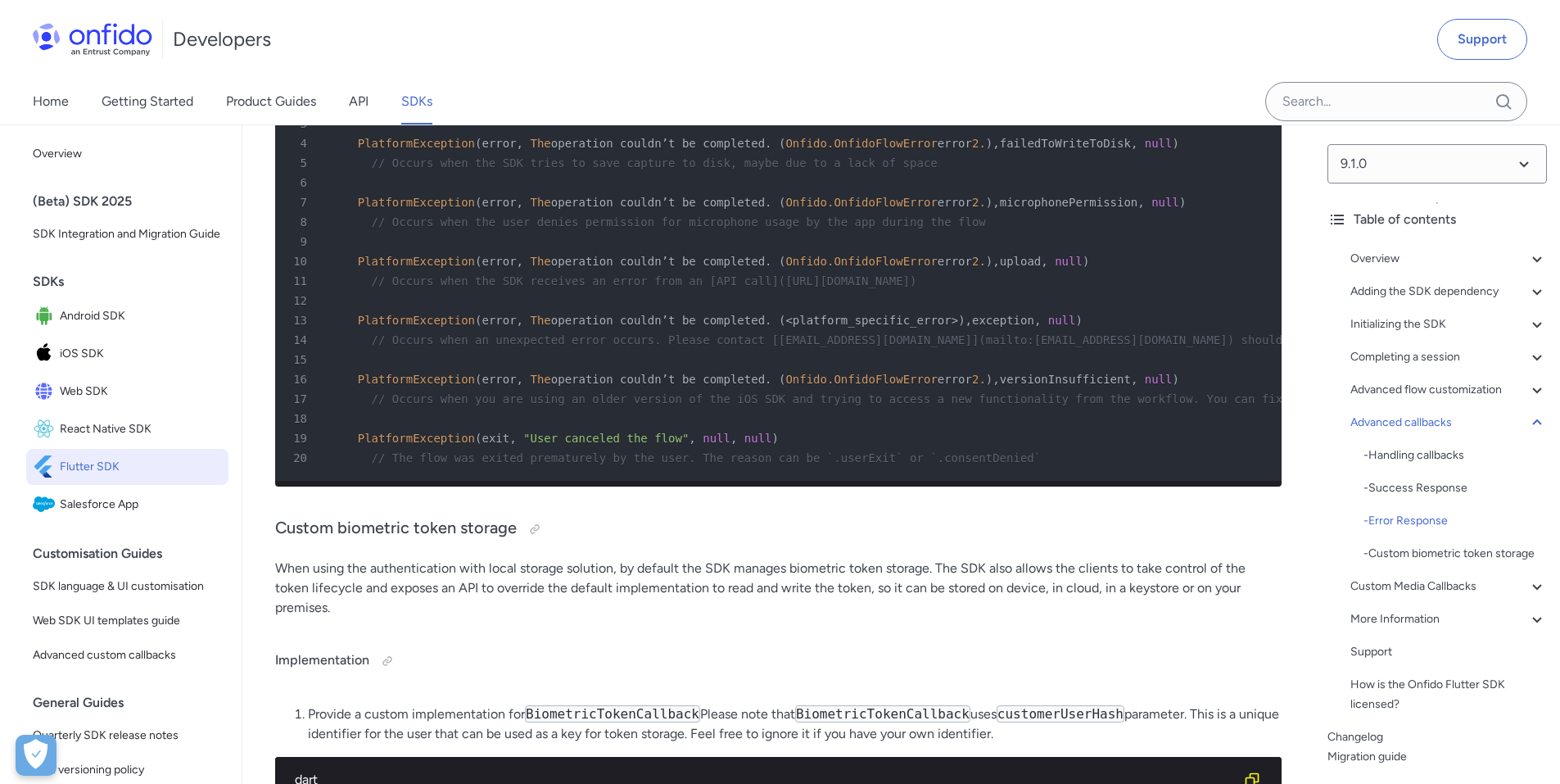
scroll to position [10484, 0]
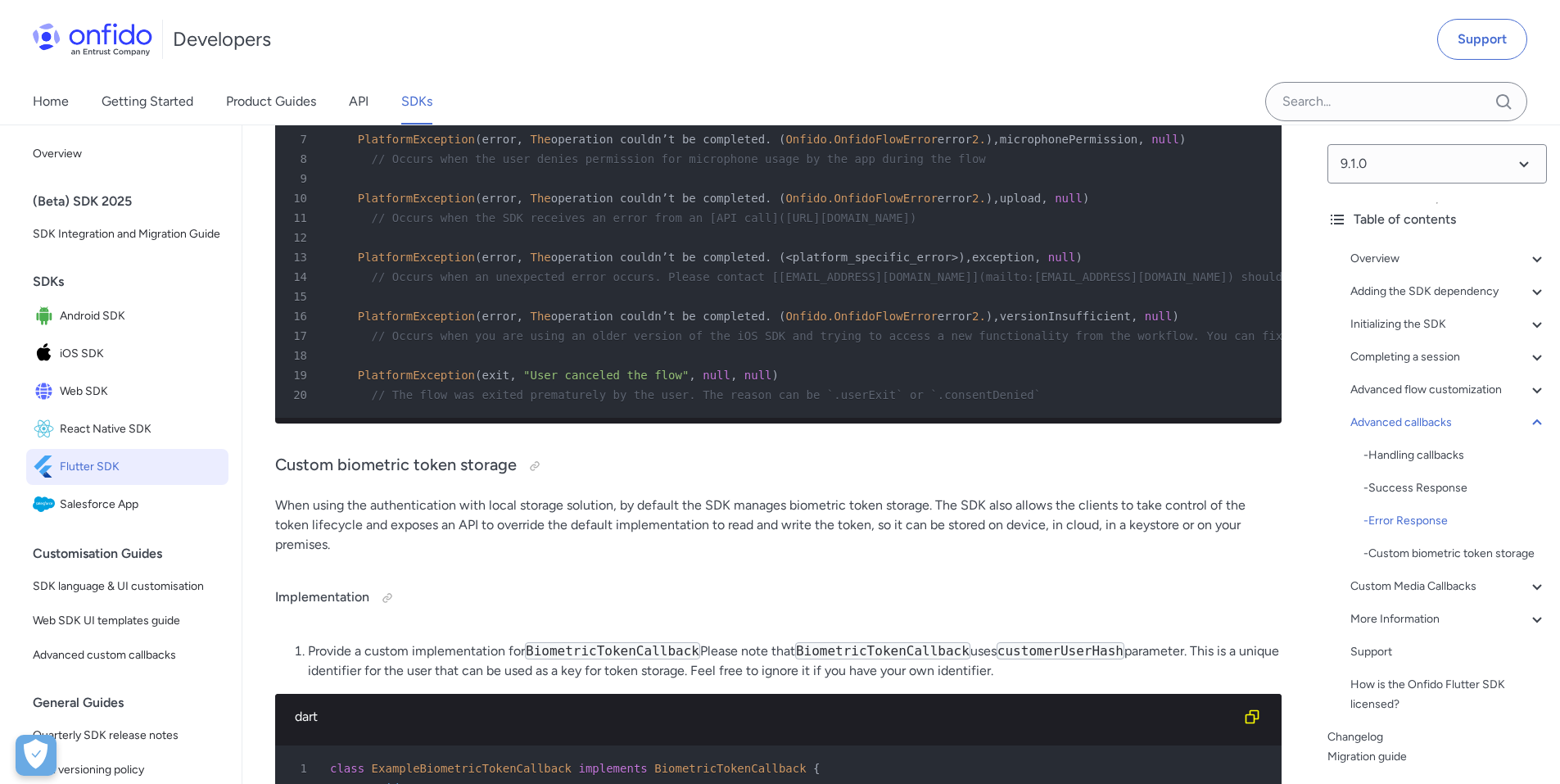
click at [1198, 39] on div "Developers Support" at bounding box center [780, 39] width 1560 height 79
